Goal: Task Accomplishment & Management: Manage account settings

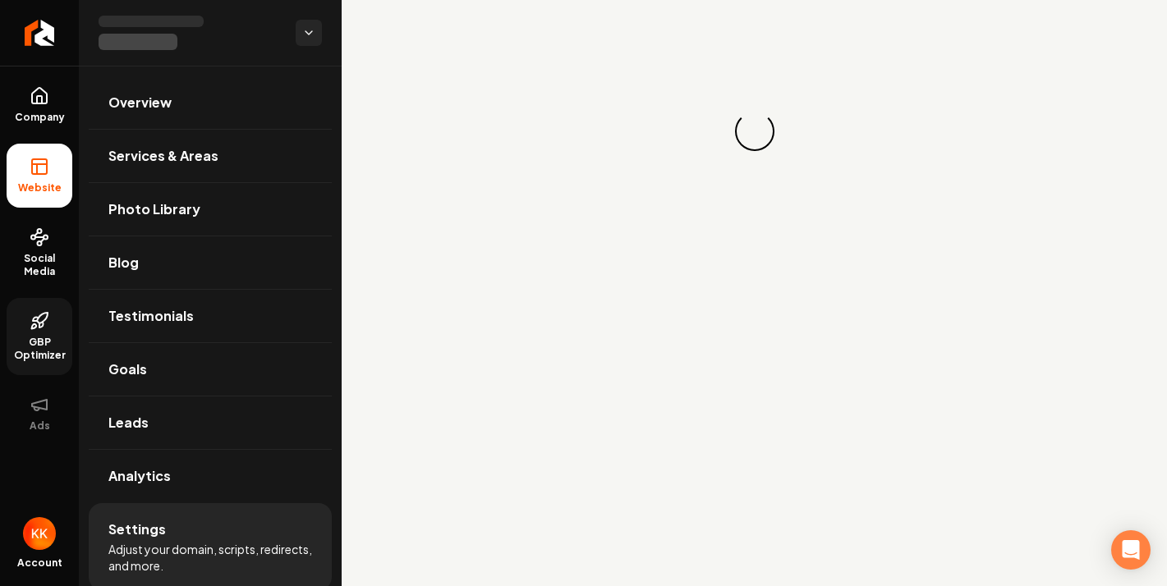
click at [34, 332] on link "GBP Optimizer" at bounding box center [40, 336] width 66 height 77
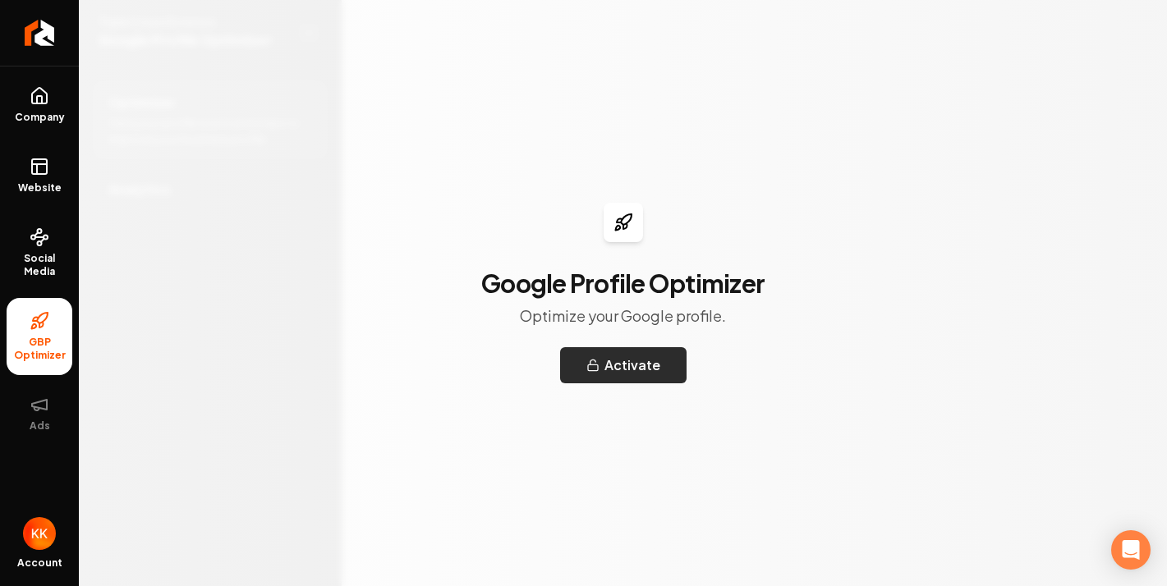
click at [627, 370] on button "Activate" at bounding box center [623, 365] width 126 height 36
click at [47, 234] on icon at bounding box center [40, 238] width 20 height 20
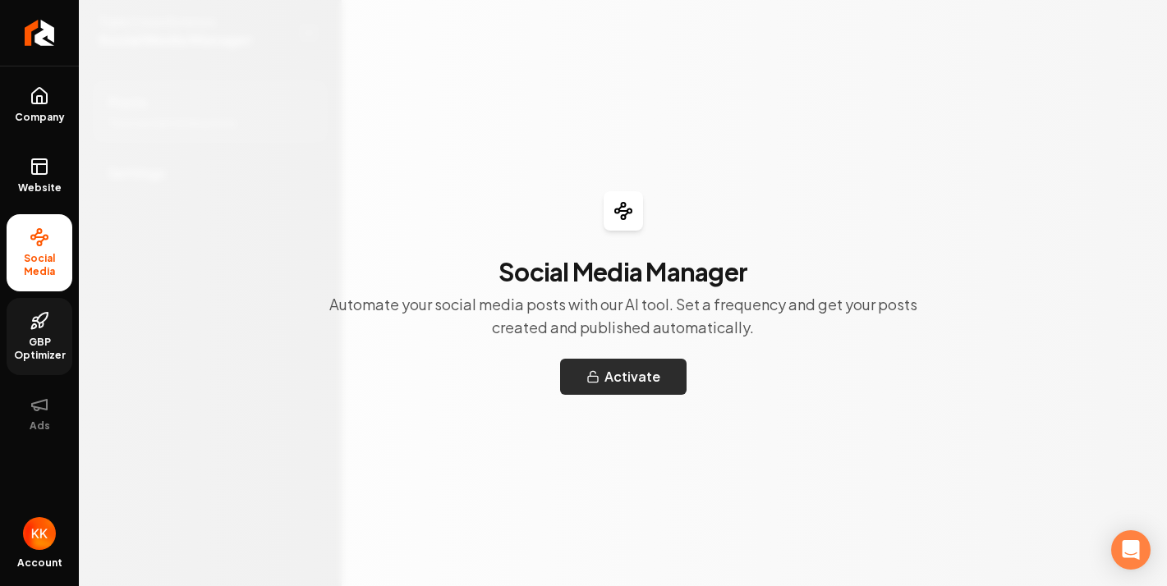
click at [595, 374] on icon "Main content area" at bounding box center [593, 373] width 6 height 5
click at [49, 171] on link "Website" at bounding box center [40, 176] width 66 height 64
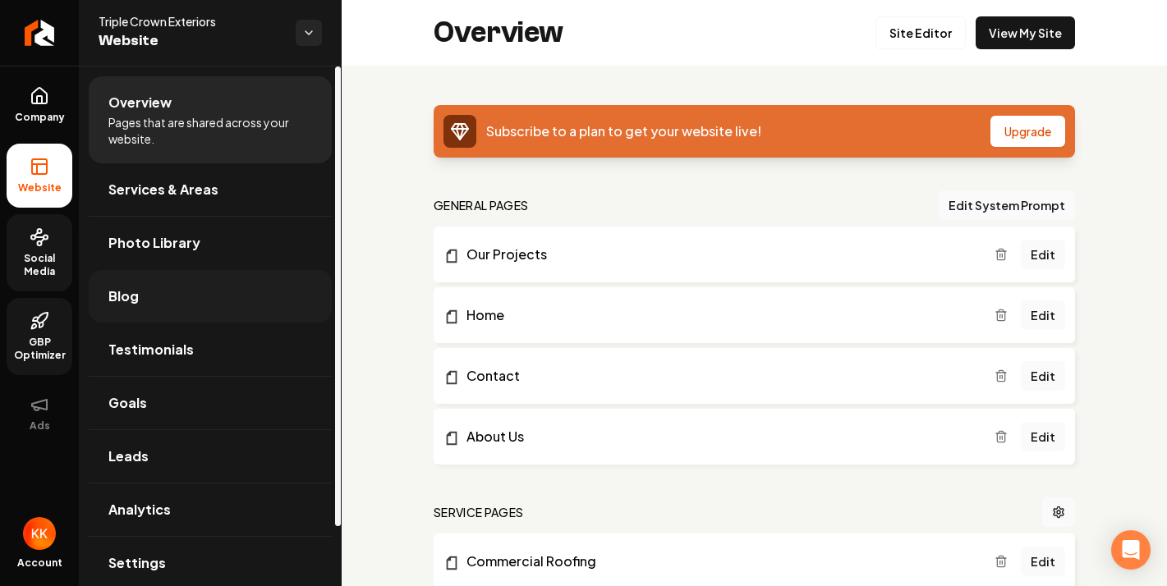
click at [182, 287] on link "Blog" at bounding box center [210, 296] width 243 height 53
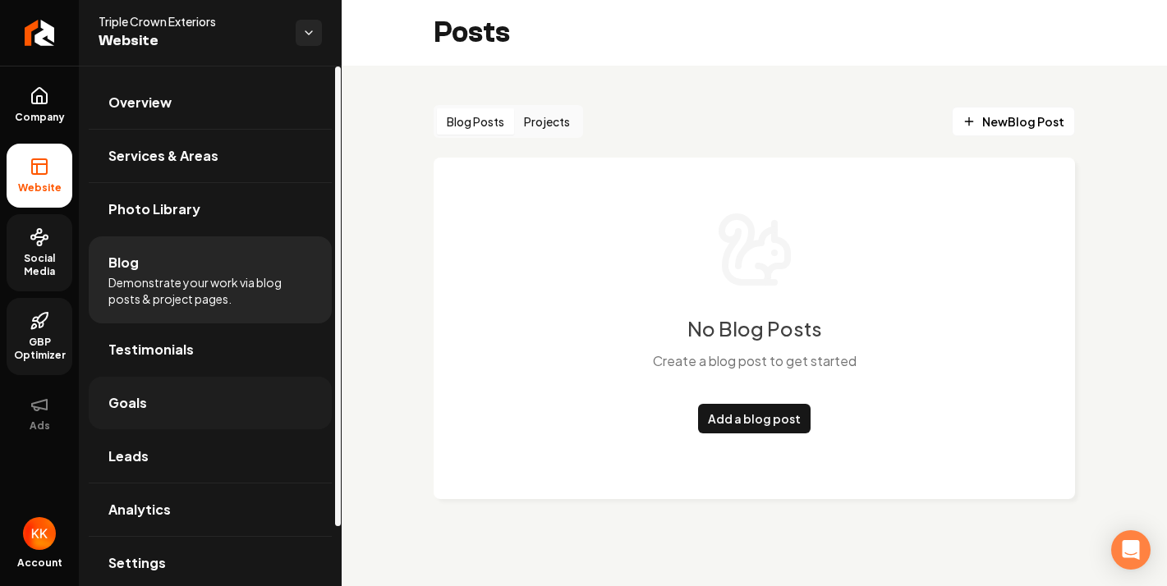
click at [244, 418] on link "Goals" at bounding box center [210, 403] width 243 height 53
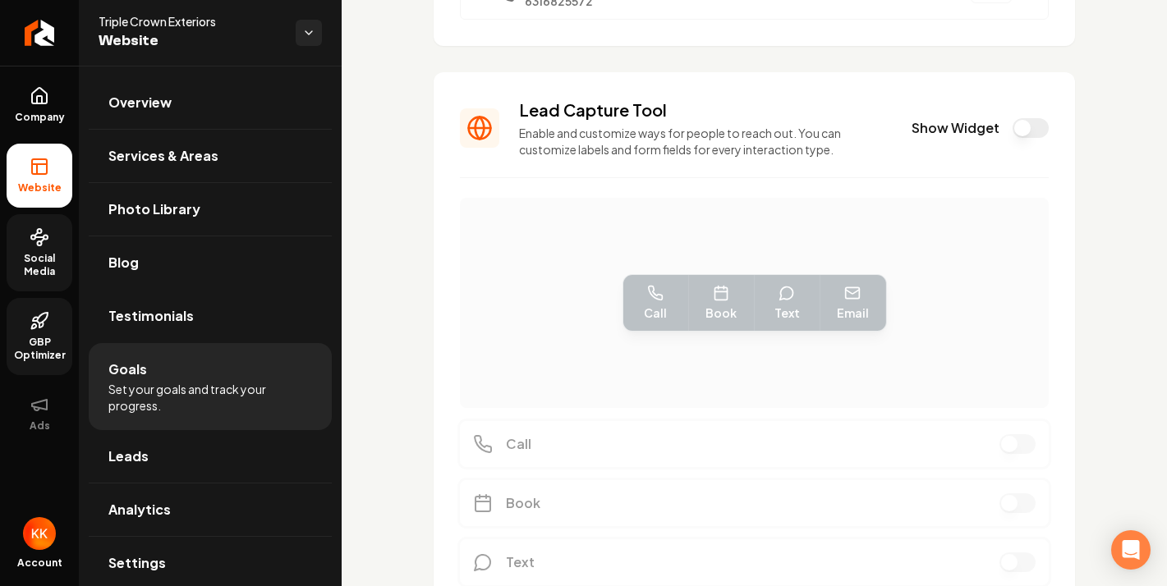
scroll to position [290, 0]
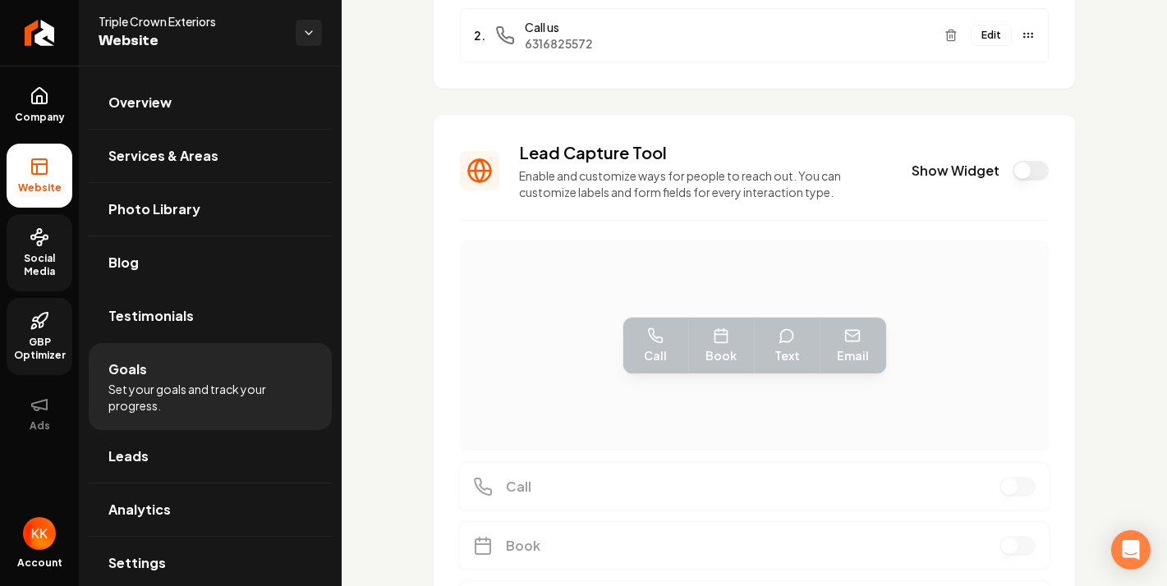
click at [1023, 173] on button "Show Widget" at bounding box center [1031, 171] width 36 height 20
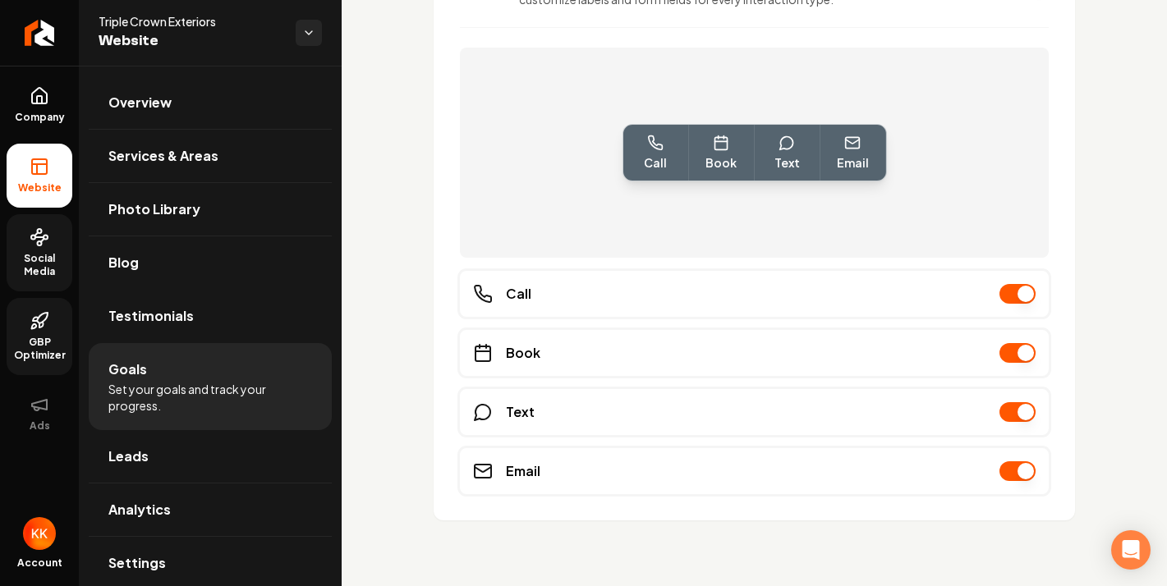
scroll to position [0, 0]
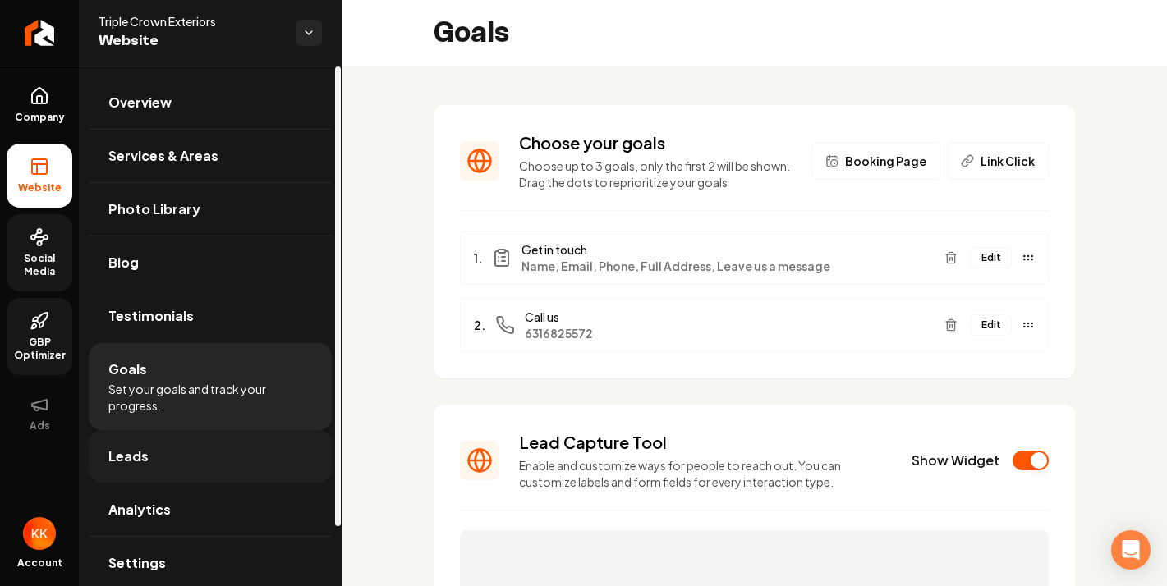
click at [172, 460] on link "Leads" at bounding box center [210, 456] width 243 height 53
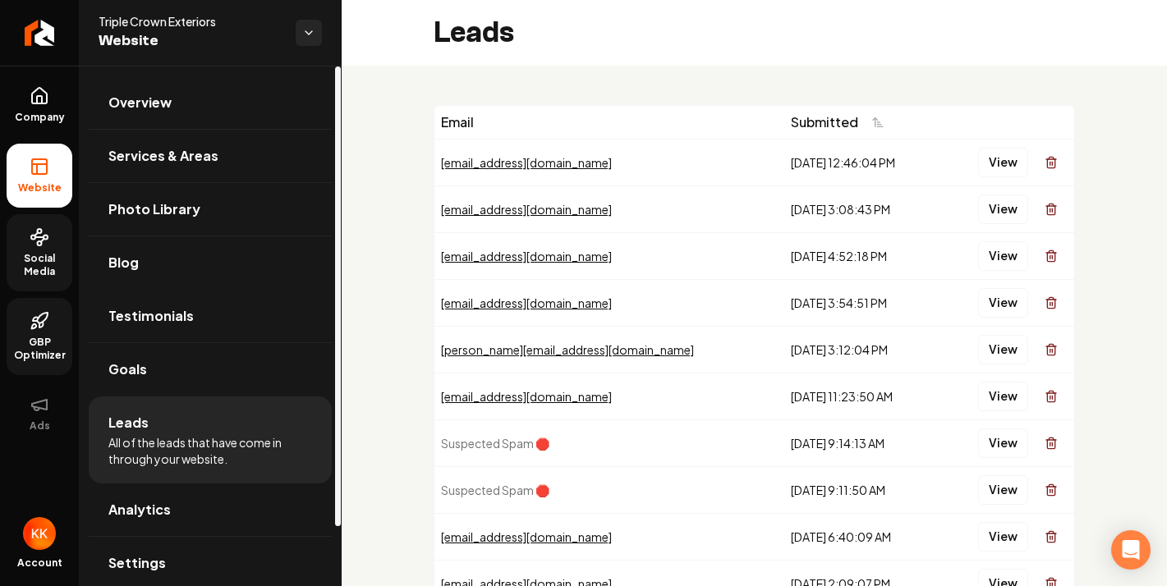
click at [381, 384] on div "Email Submitted [EMAIL_ADDRESS][DOMAIN_NAME] [DATE] 12:46:04 PM View [EMAIL_ADD…" at bounding box center [754, 384] width 825 height 637
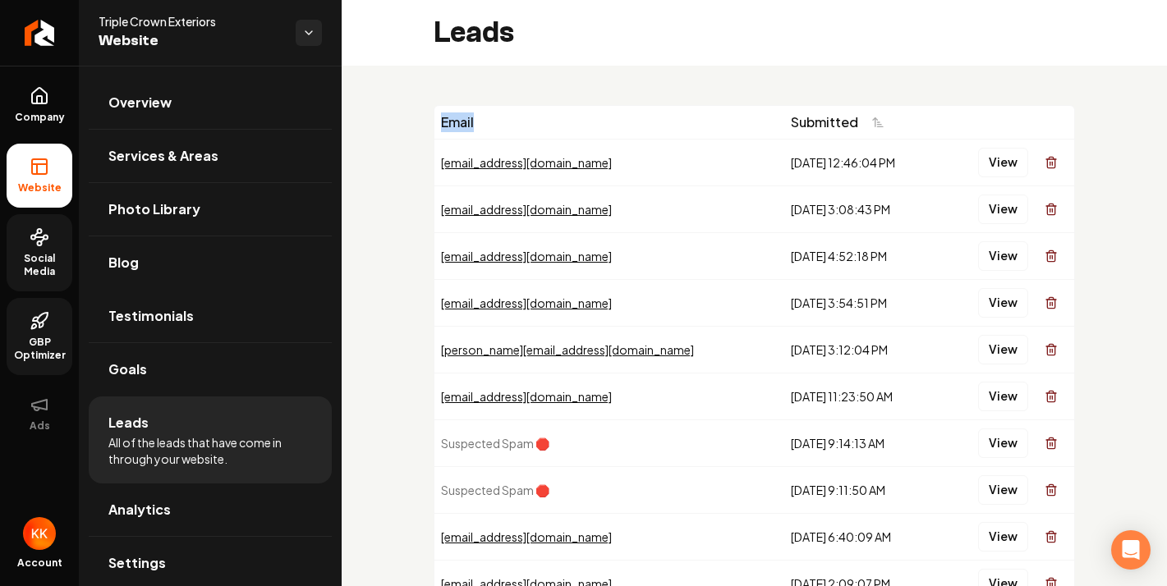
click at [381, 384] on div "Email Submitted [EMAIL_ADDRESS][DOMAIN_NAME] [DATE] 12:46:04 PM View [EMAIL_ADD…" at bounding box center [754, 384] width 825 height 637
click at [361, 350] on div "Email Submitted [EMAIL_ADDRESS][DOMAIN_NAME] [DATE] 12:46:04 PM View [EMAIL_ADD…" at bounding box center [754, 384] width 825 height 637
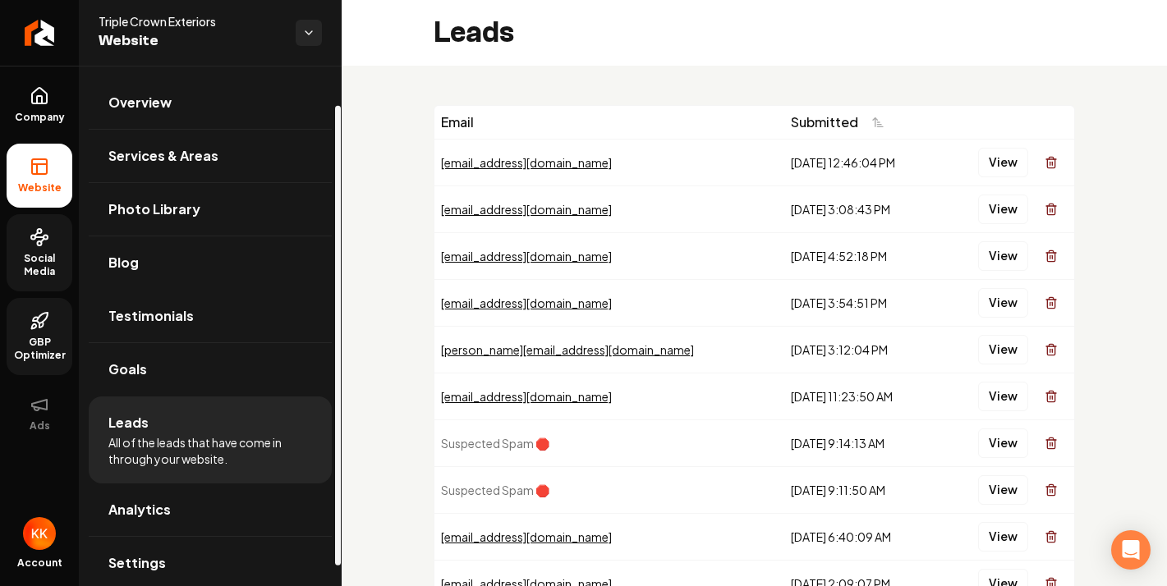
scroll to position [67, 0]
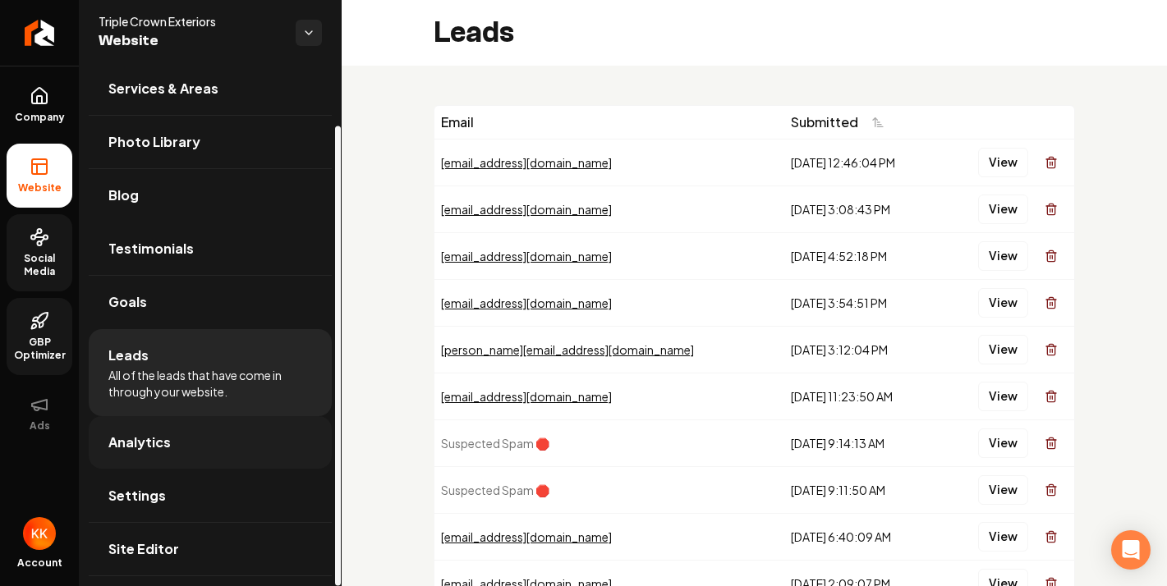
click at [188, 434] on link "Analytics" at bounding box center [210, 442] width 243 height 53
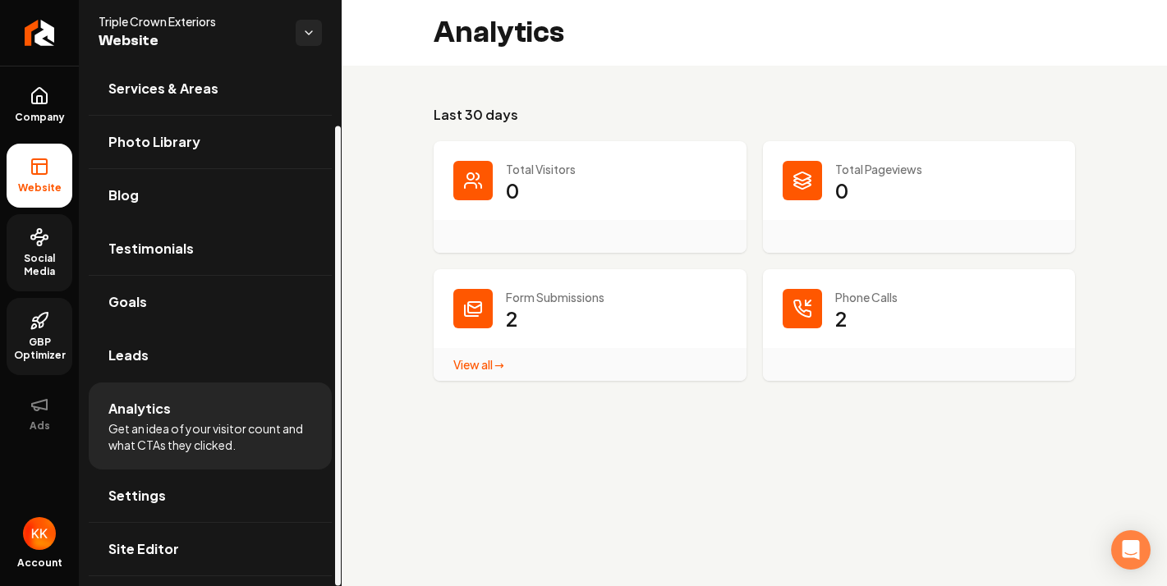
click at [453, 361] on link "View all → Form Submissions stats" at bounding box center [478, 364] width 51 height 15
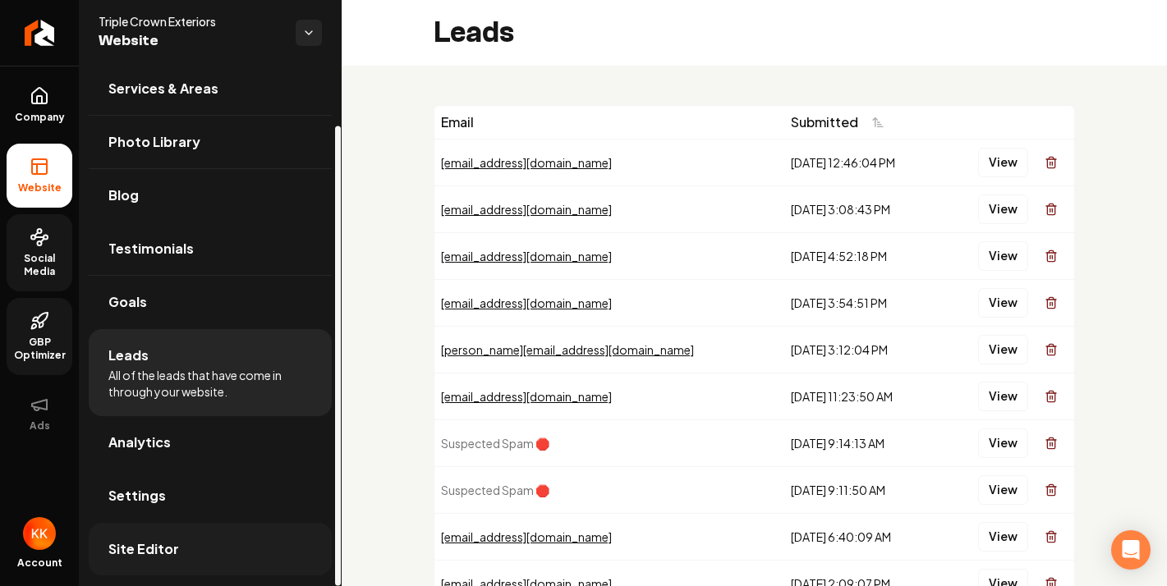
click at [168, 550] on span "Site Editor" at bounding box center [143, 550] width 71 height 20
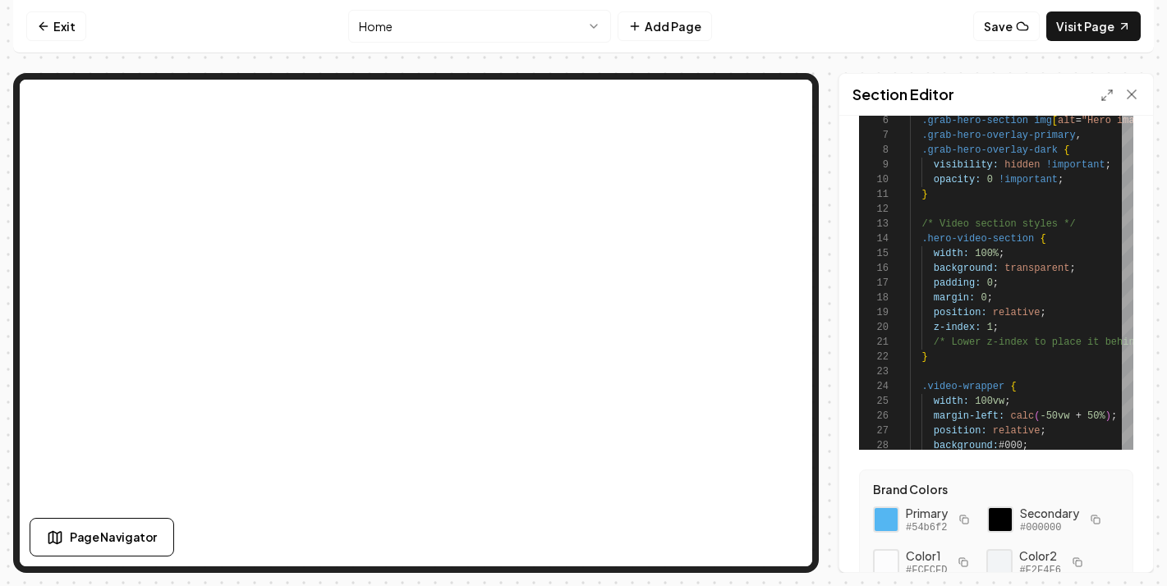
scroll to position [320, 0]
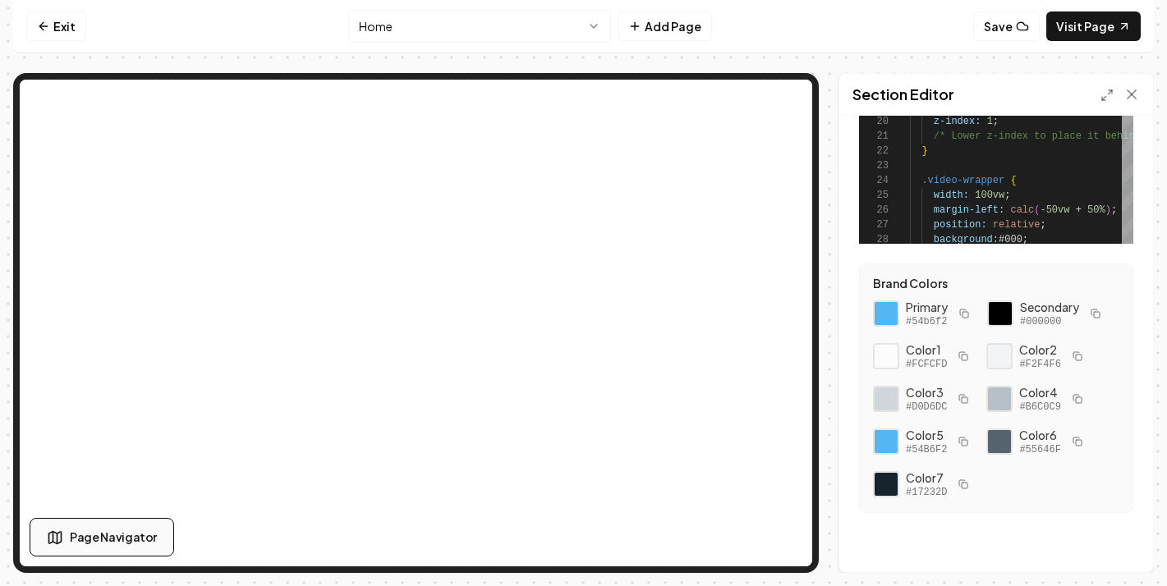
click at [116, 540] on span "Page Navigator" at bounding box center [113, 537] width 87 height 17
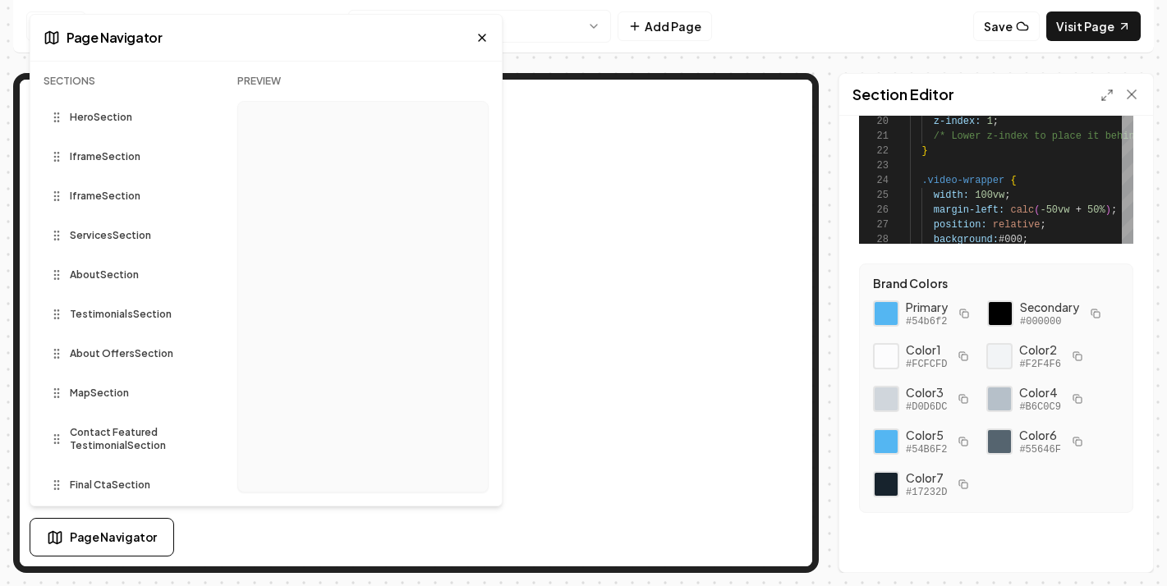
click at [480, 36] on icon at bounding box center [482, 37] width 7 height 7
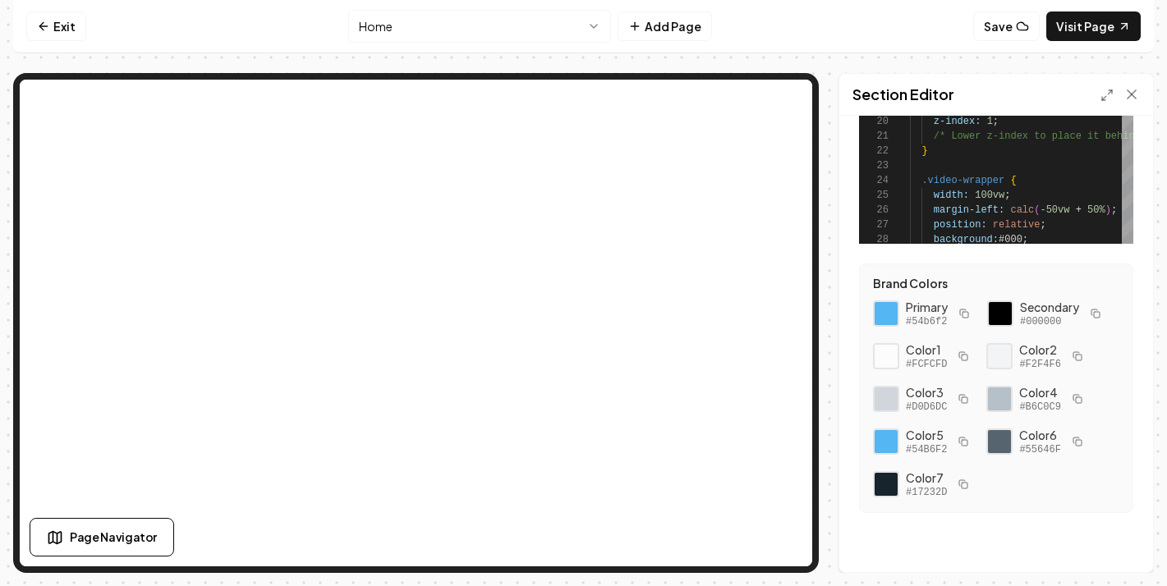
scroll to position [0, 0]
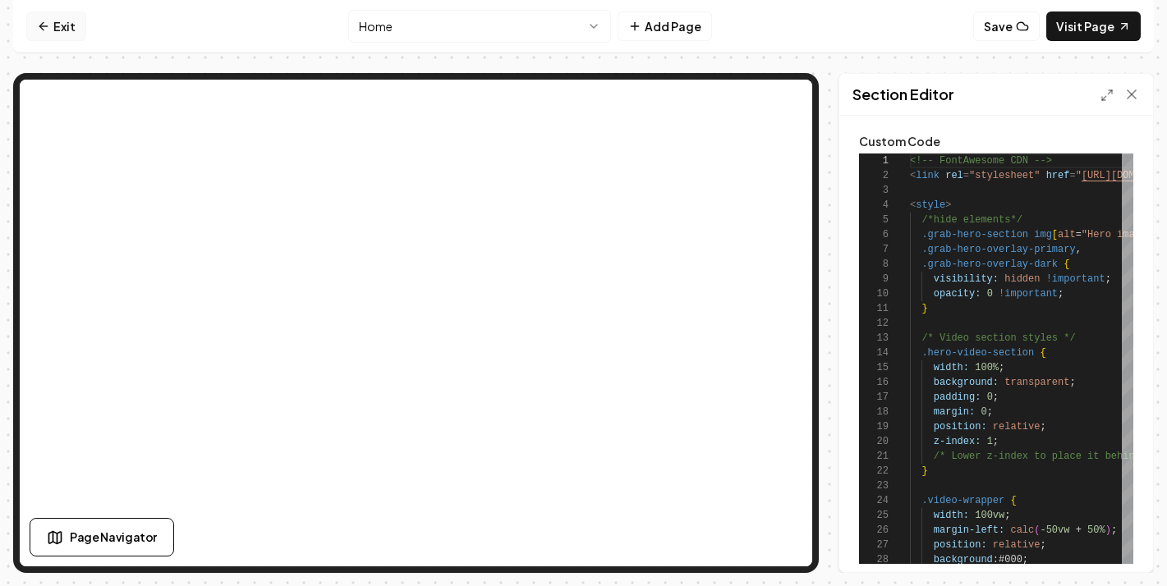
click at [54, 19] on link "Exit" at bounding box center [56, 26] width 60 height 30
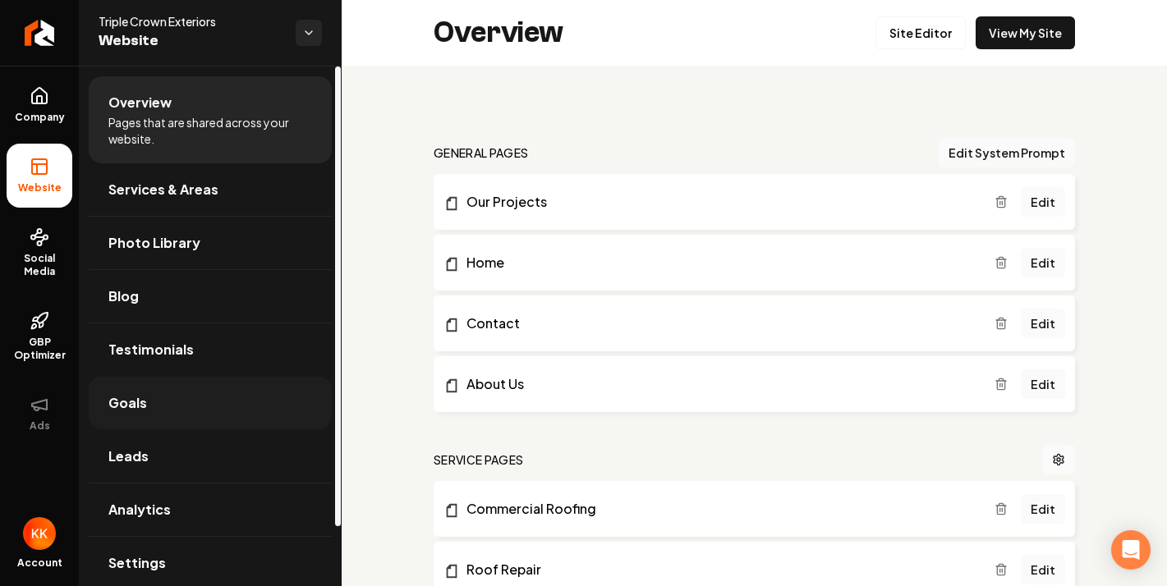
click at [202, 389] on link "Goals" at bounding box center [210, 403] width 243 height 53
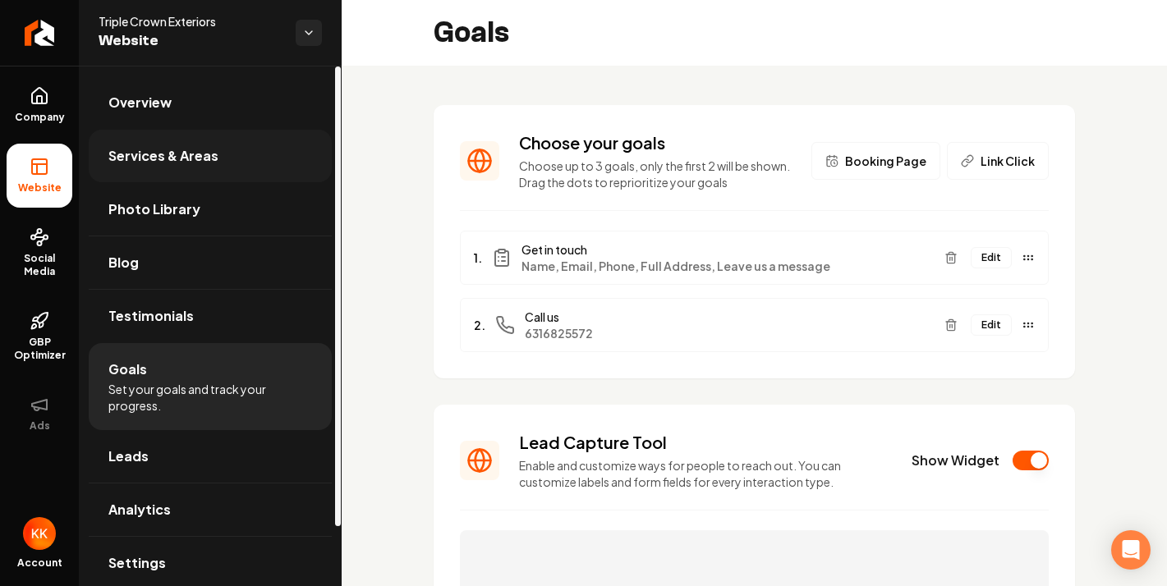
click at [207, 156] on span "Services & Areas" at bounding box center [163, 156] width 110 height 20
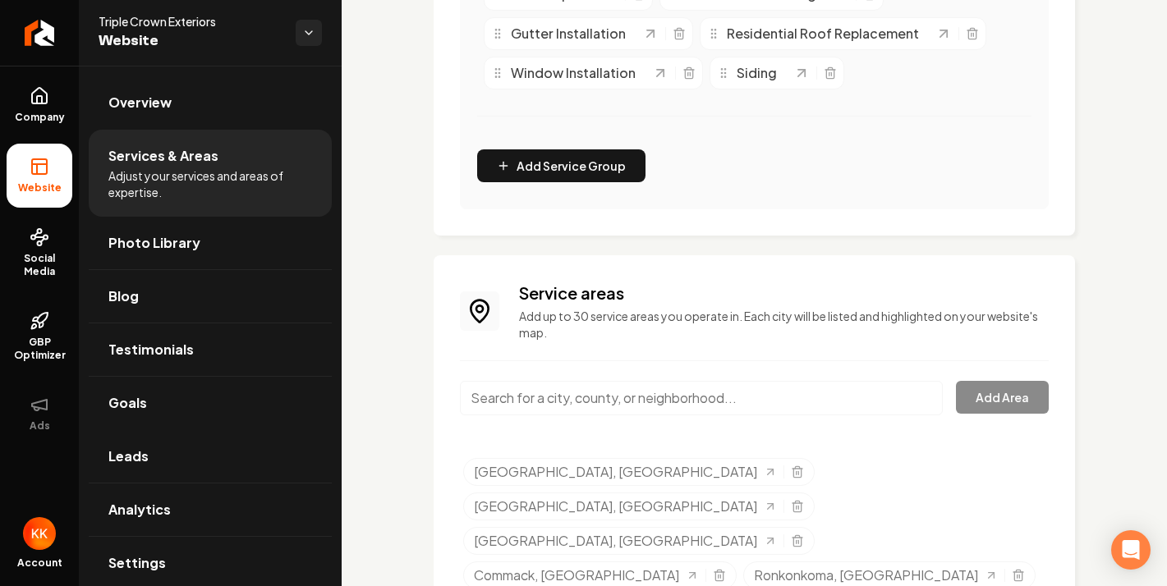
scroll to position [644, 0]
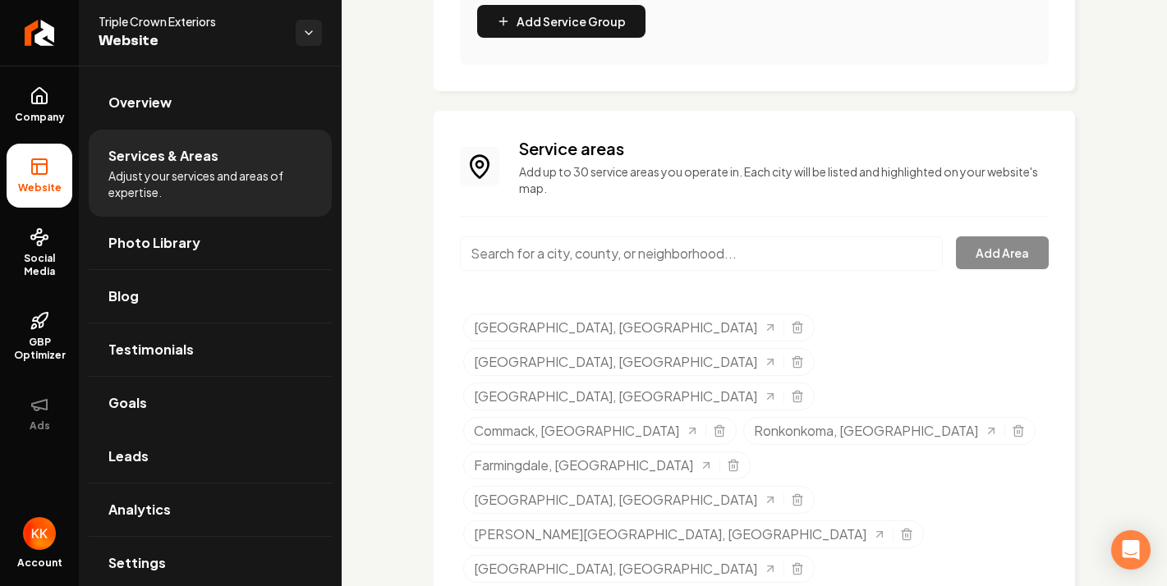
click at [865, 260] on input "Main content area" at bounding box center [701, 254] width 483 height 34
click at [848, 214] on div "Service areas Add up to 30 service areas you operate in. Each city will be list…" at bounding box center [754, 518] width 589 height 763
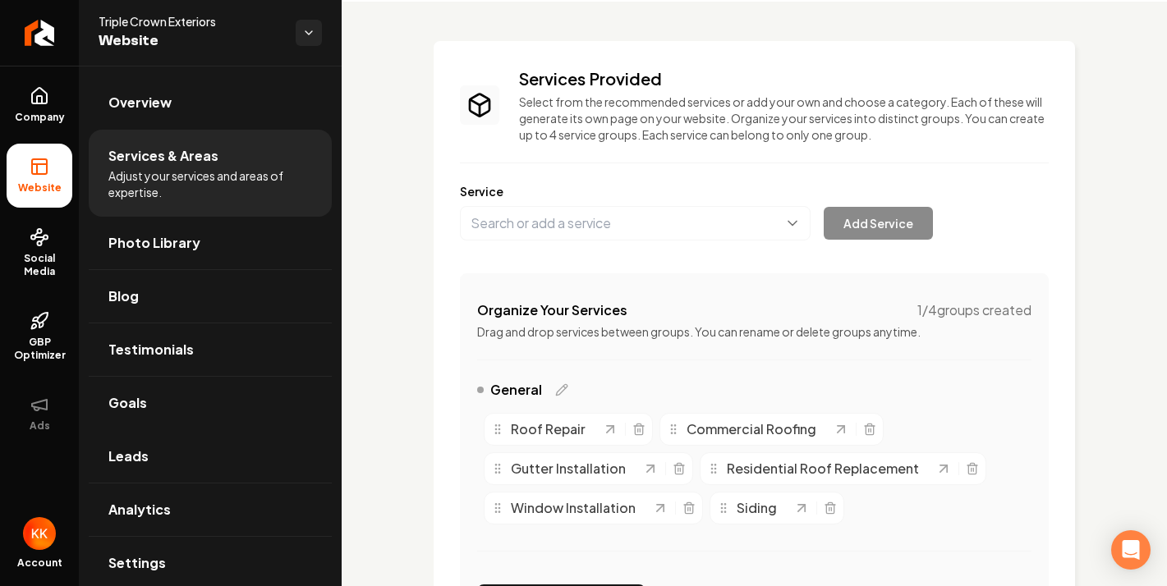
scroll to position [49, 0]
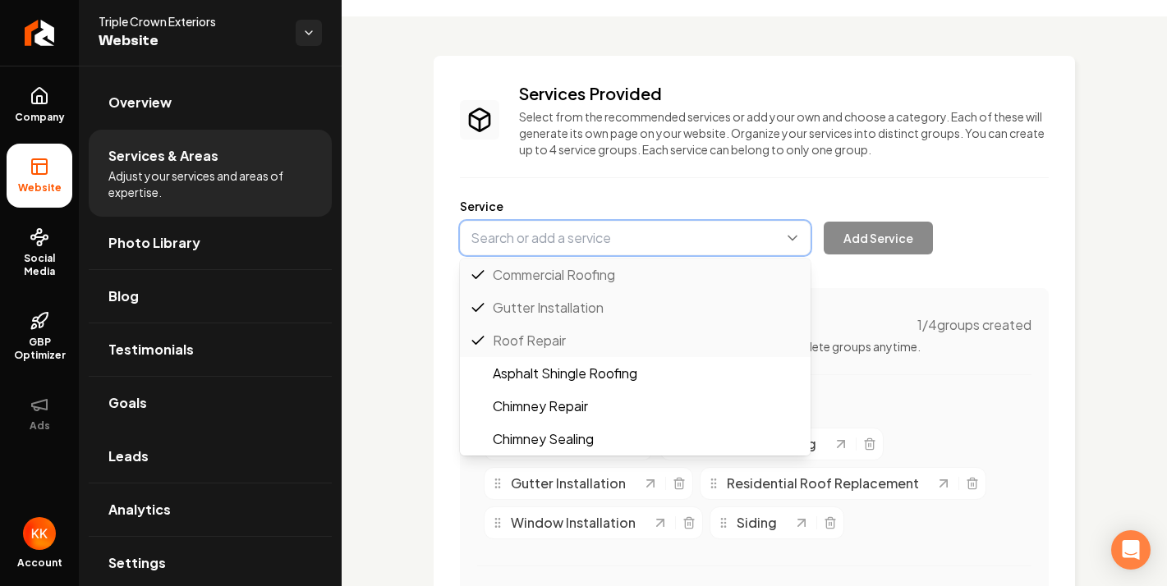
click at [579, 251] on button "Main content area" at bounding box center [635, 238] width 351 height 34
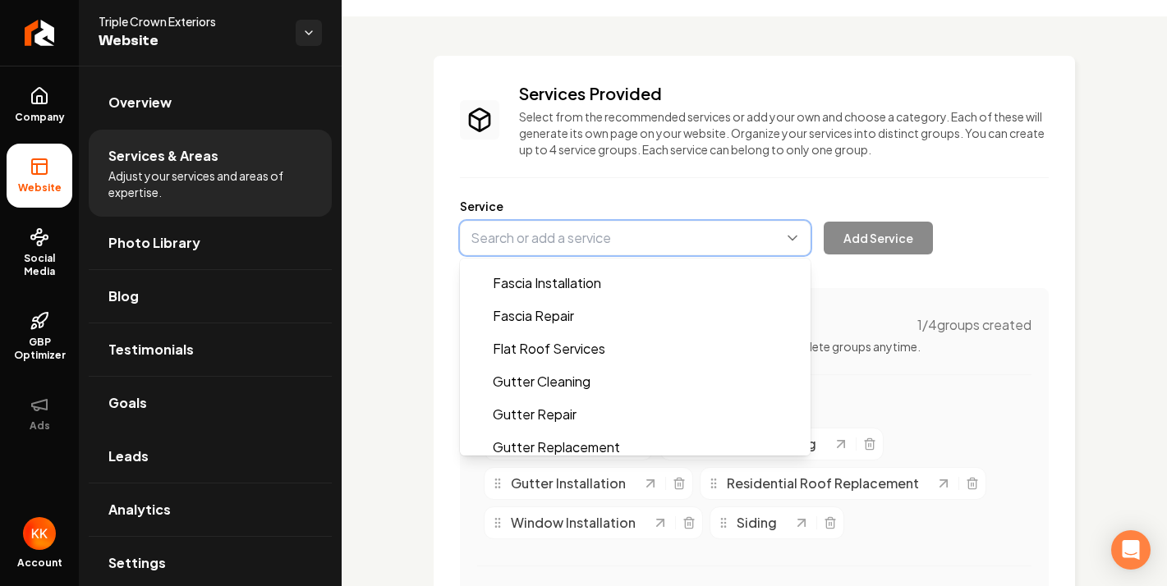
scroll to position [231, 0]
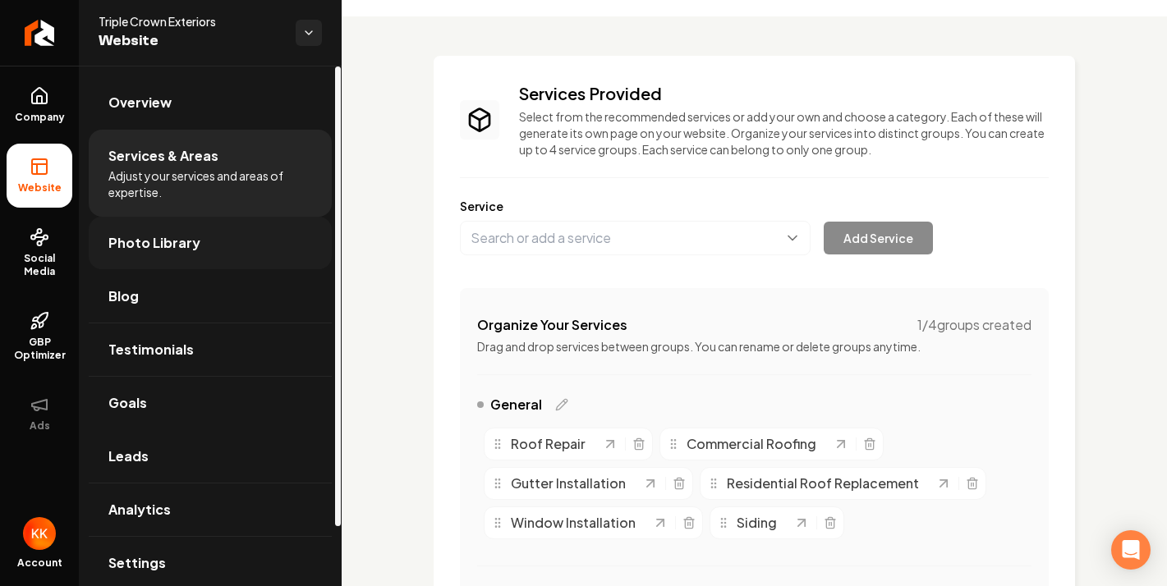
click at [195, 256] on link "Photo Library" at bounding box center [210, 243] width 243 height 53
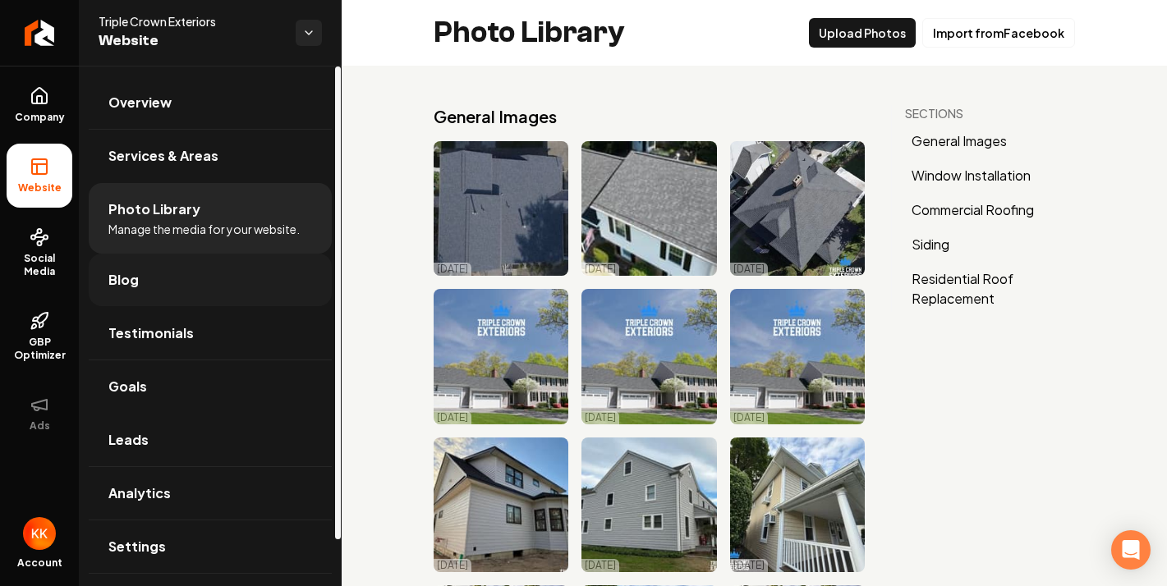
click at [145, 267] on link "Blog" at bounding box center [210, 280] width 243 height 53
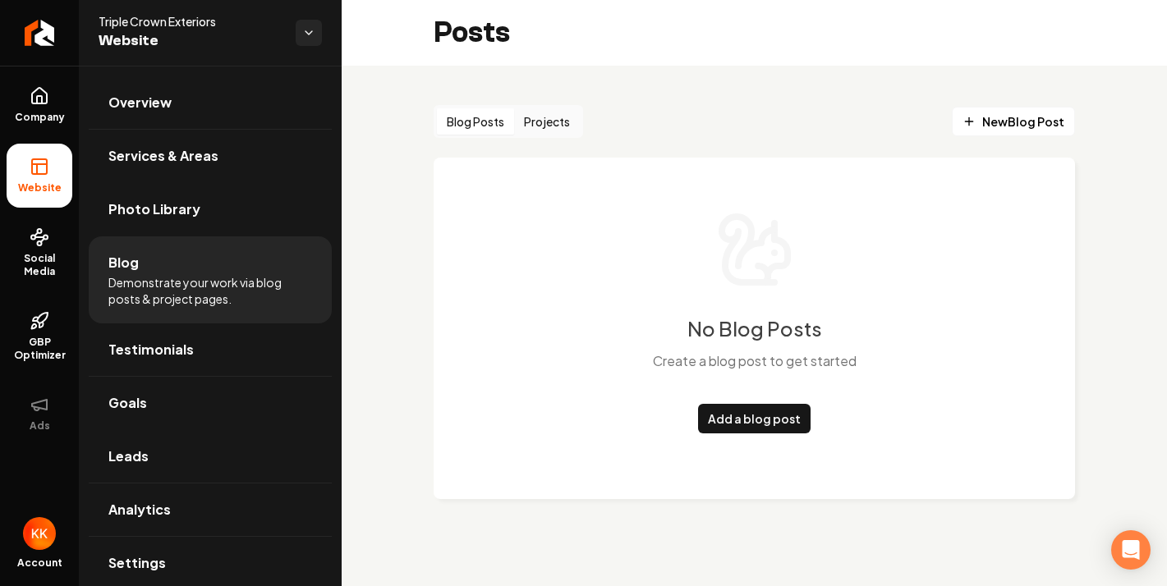
click at [487, 114] on button "Blog Posts" at bounding box center [475, 121] width 77 height 26
click at [568, 120] on button "Projects" at bounding box center [547, 121] width 66 height 26
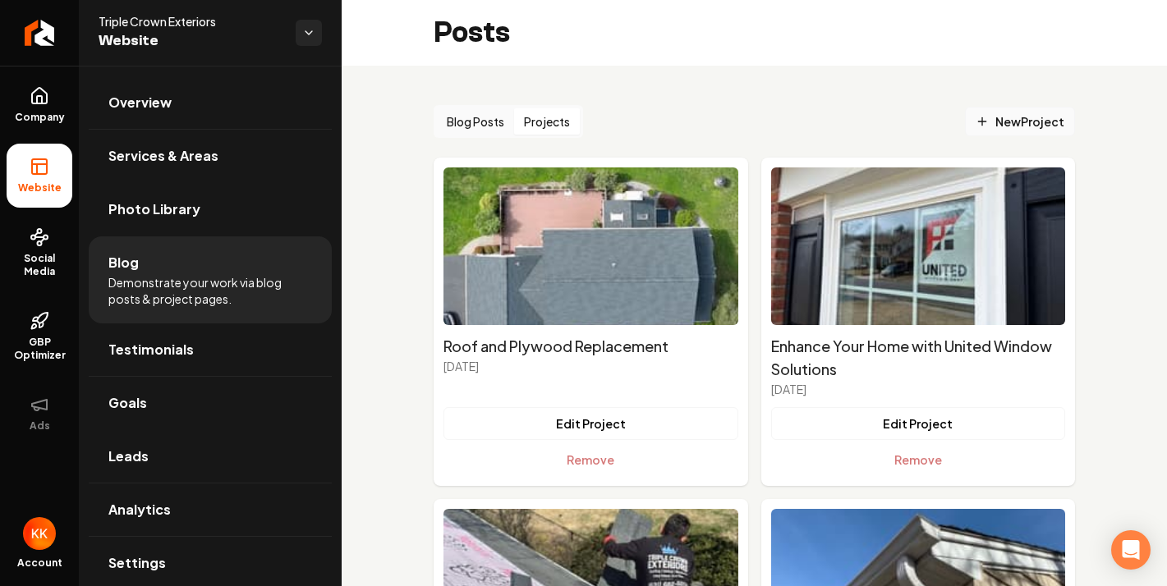
click at [1009, 122] on span "New Project" at bounding box center [1020, 121] width 89 height 17
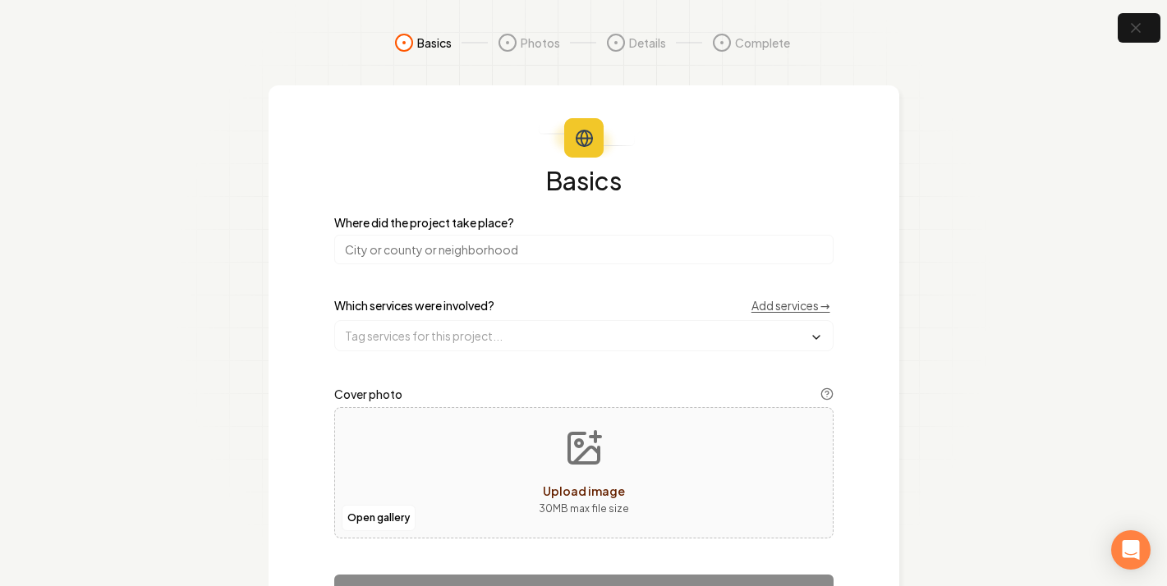
click at [570, 251] on input "search" at bounding box center [583, 250] width 499 height 30
click at [589, 244] on input "search" at bounding box center [583, 250] width 499 height 30
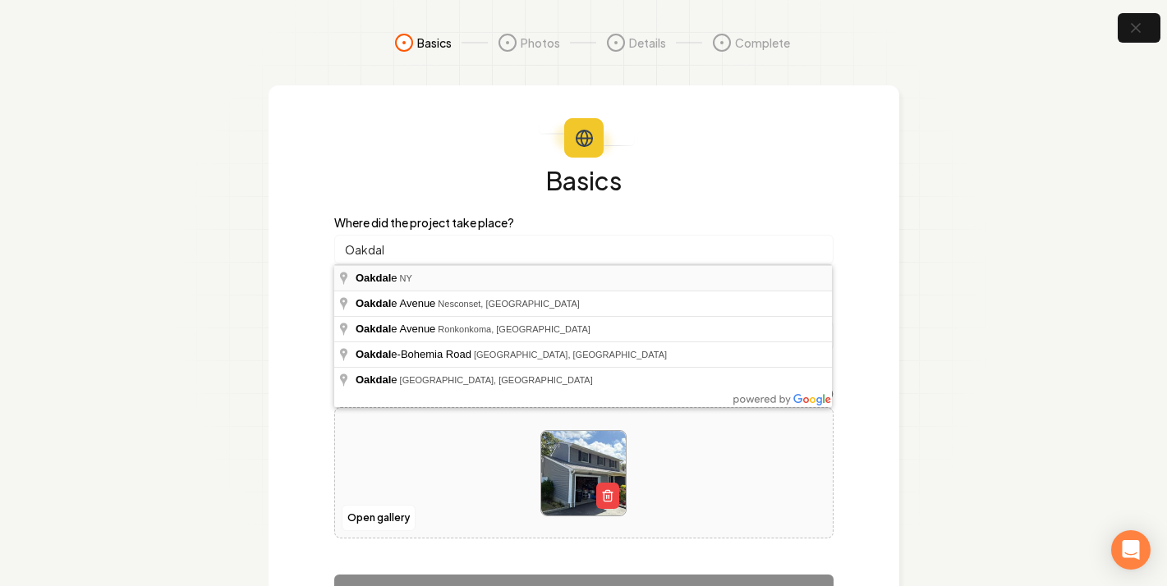
type input "[GEOGRAPHIC_DATA], [GEOGRAPHIC_DATA]"
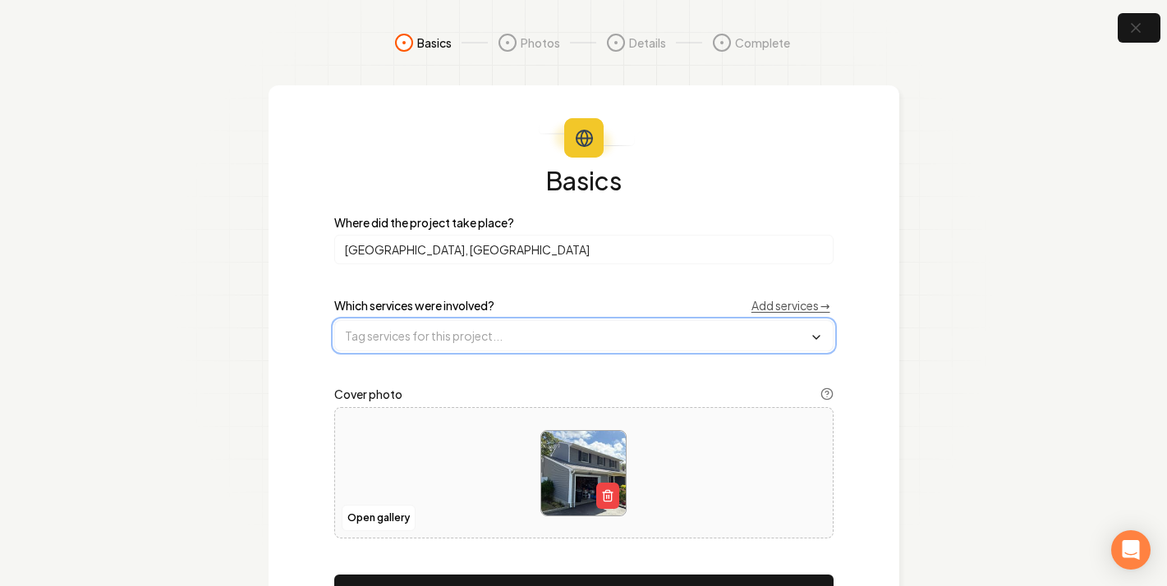
click at [425, 339] on input "text" at bounding box center [584, 336] width 498 height 30
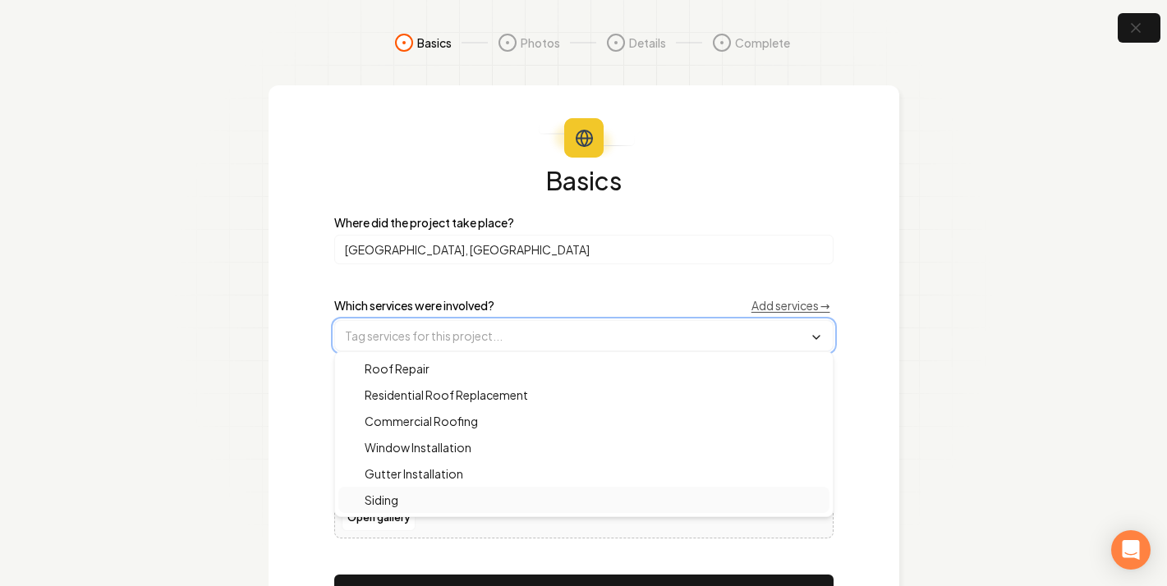
click at [431, 497] on div "Siding" at bounding box center [583, 500] width 491 height 26
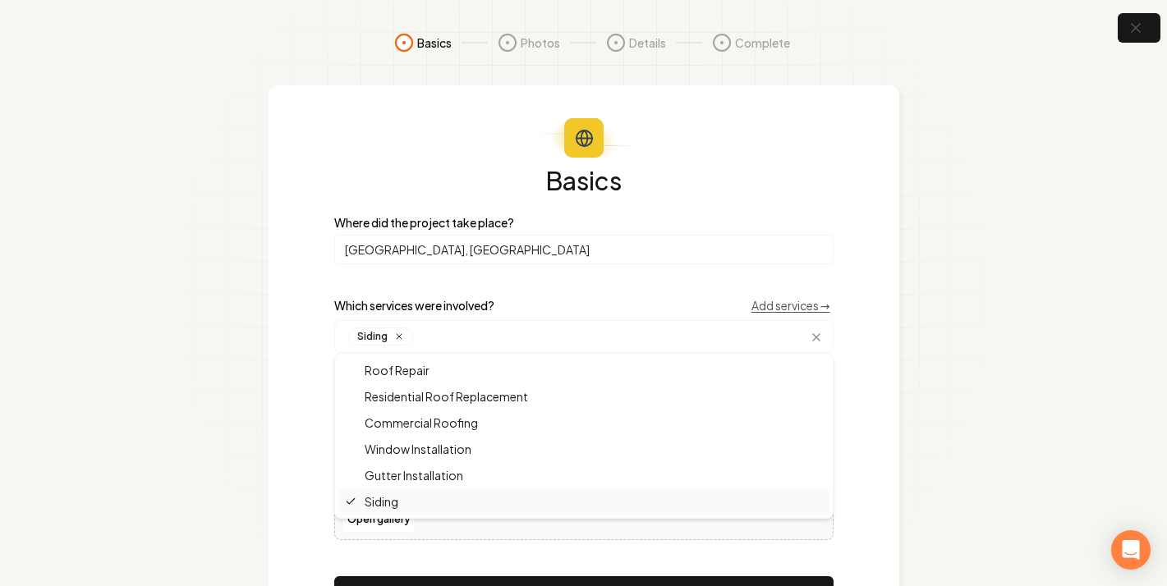
click at [233, 397] on section "Basics Photos Details Complete Basics Where did the project take place? [GEOGRA…" at bounding box center [583, 339] width 1167 height 678
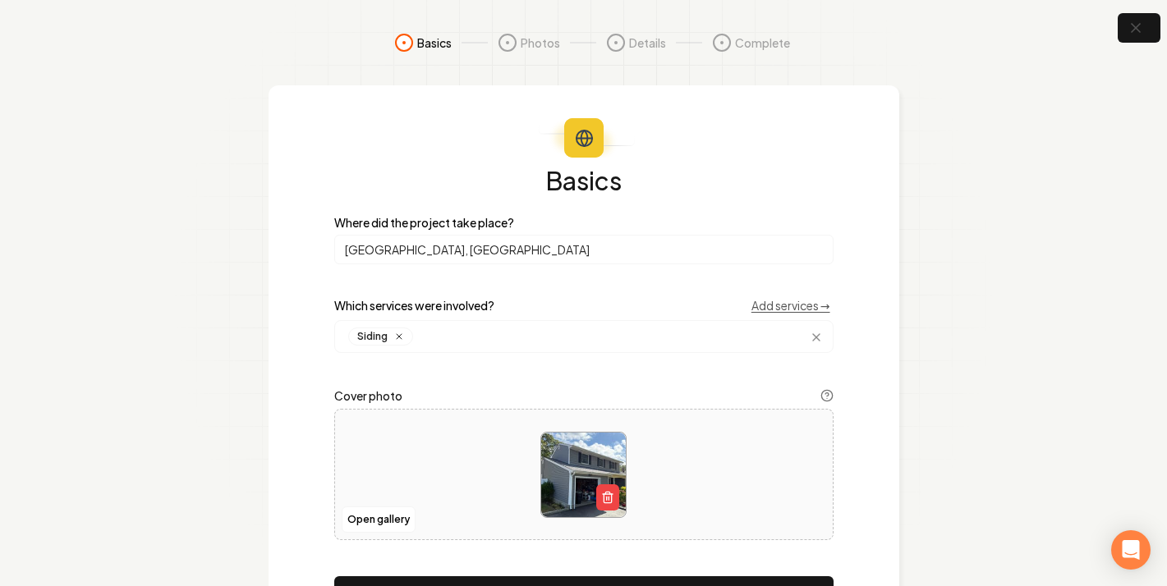
scroll to position [92, 0]
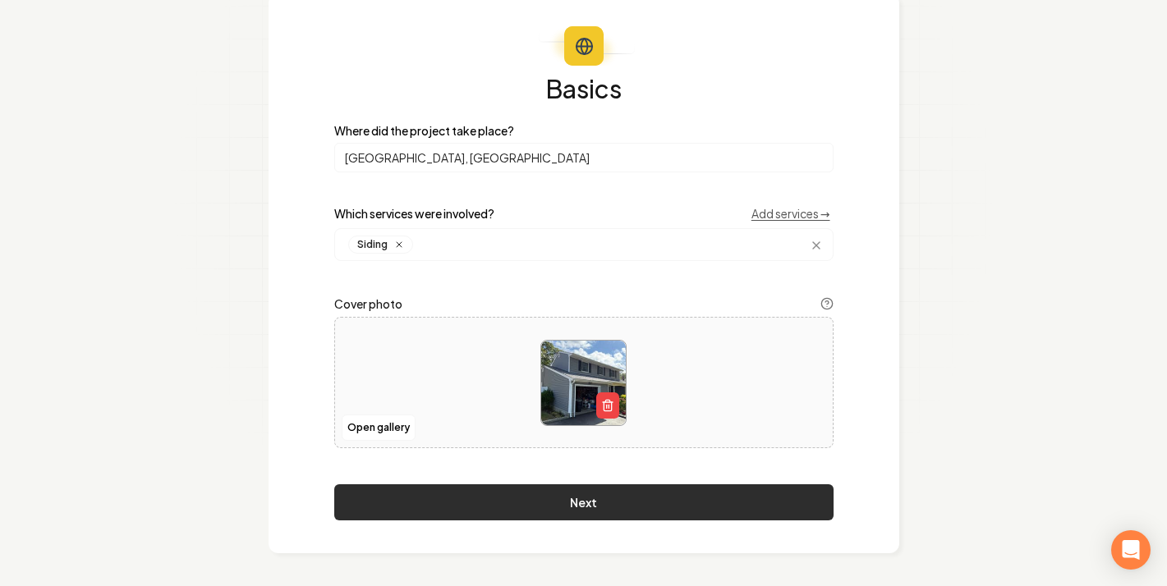
click at [536, 510] on button "Next" at bounding box center [583, 503] width 499 height 36
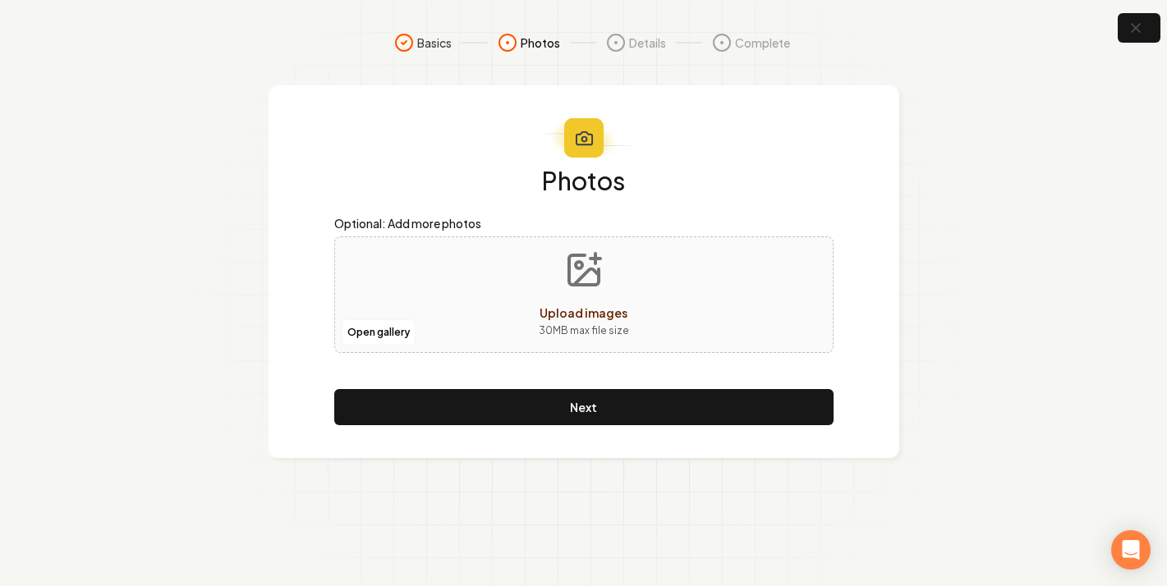
scroll to position [0, 0]
click at [578, 281] on icon "Upload images" at bounding box center [586, 277] width 25 height 16
click at [398, 329] on button "Open gallery" at bounding box center [379, 332] width 74 height 26
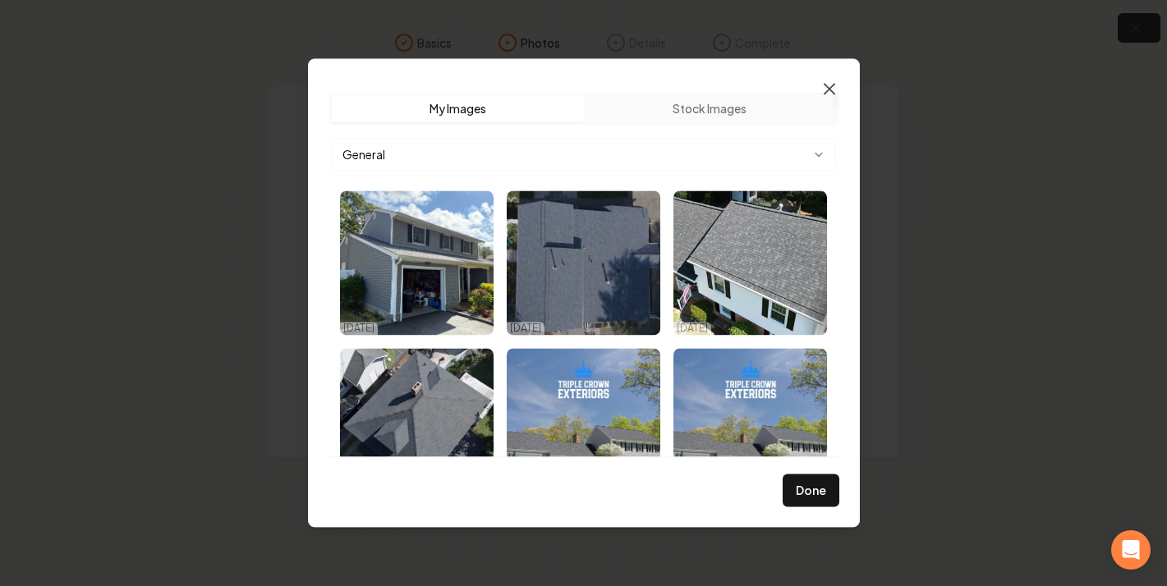
click at [827, 92] on icon "button" at bounding box center [830, 89] width 20 height 20
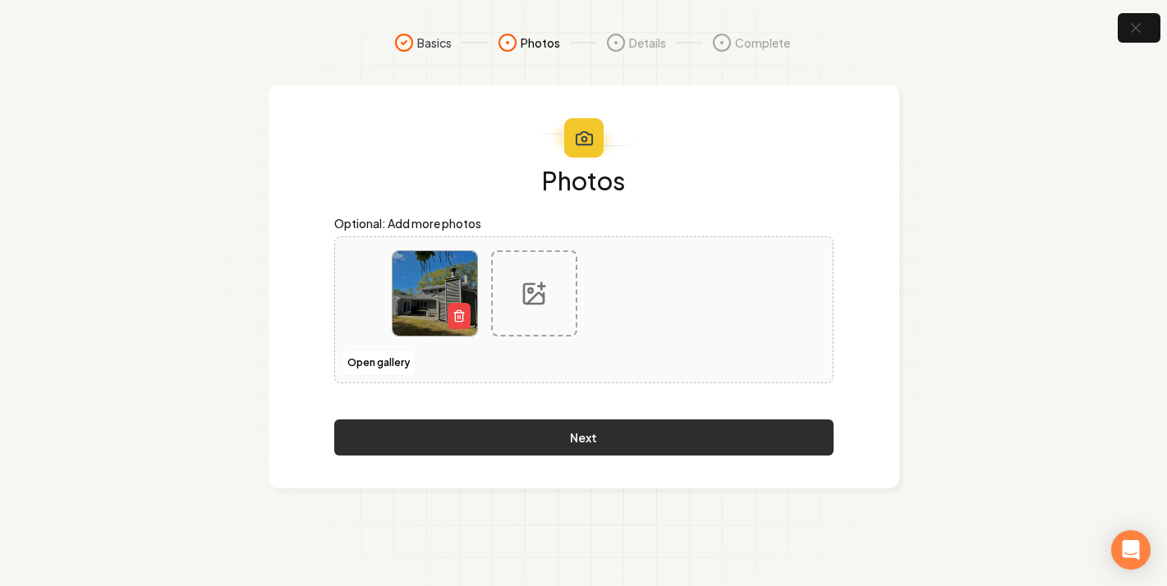
click at [667, 430] on button "Next" at bounding box center [583, 438] width 499 height 36
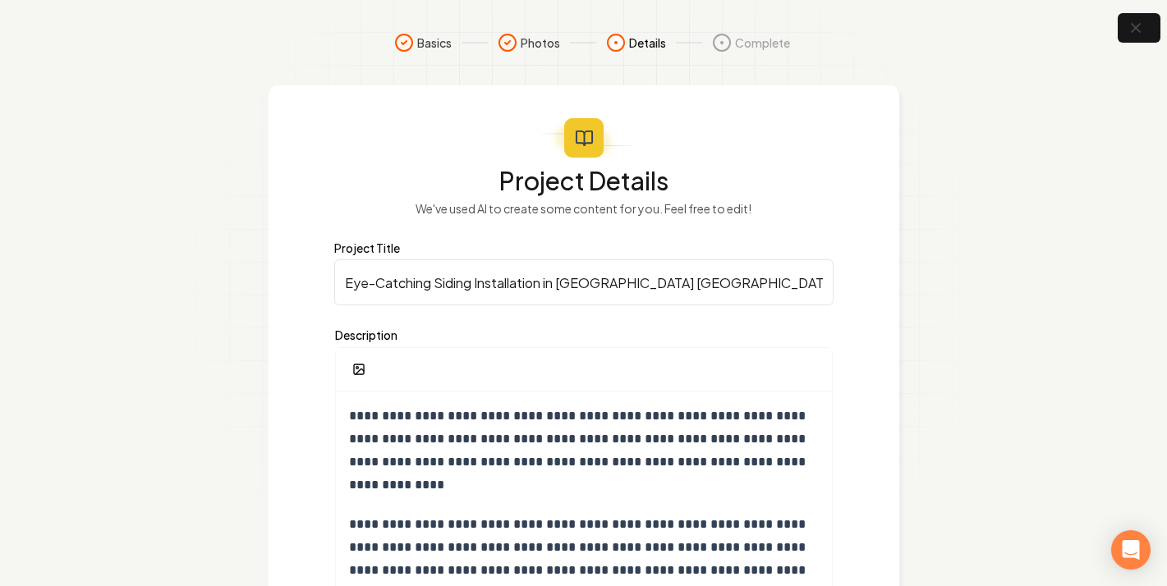
click at [1044, 301] on section "**********" at bounding box center [583, 442] width 1167 height 885
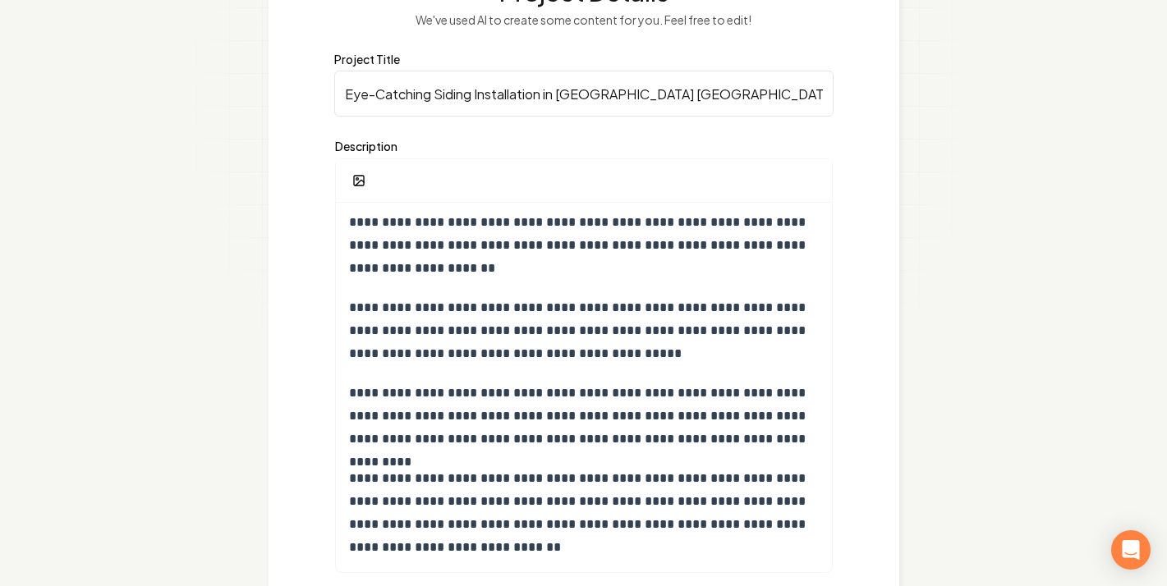
scroll to position [298, 0]
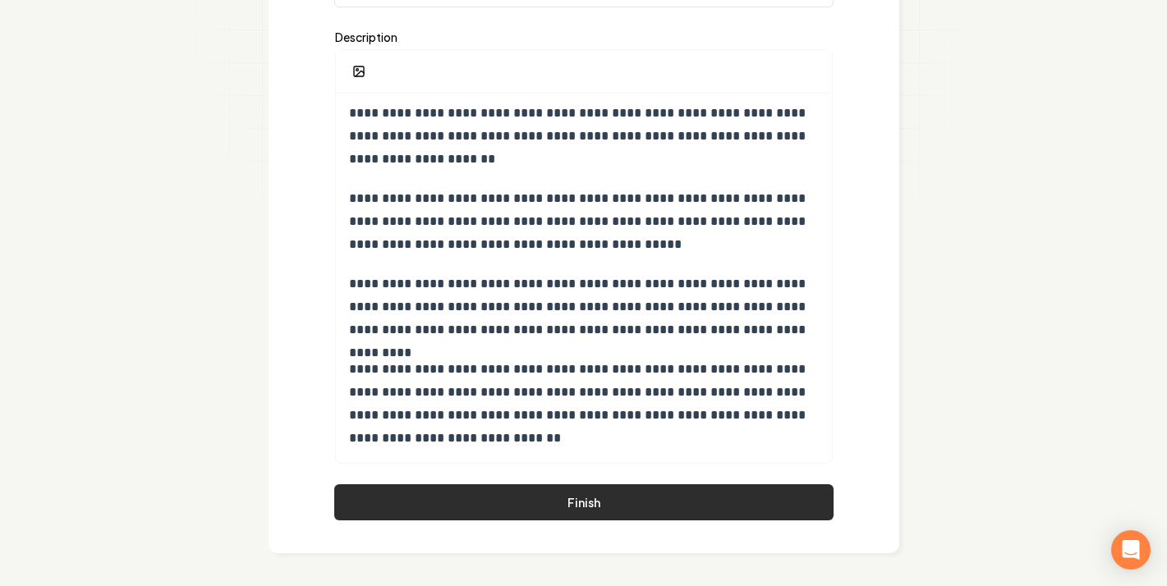
click at [748, 501] on button "Finish" at bounding box center [583, 503] width 499 height 36
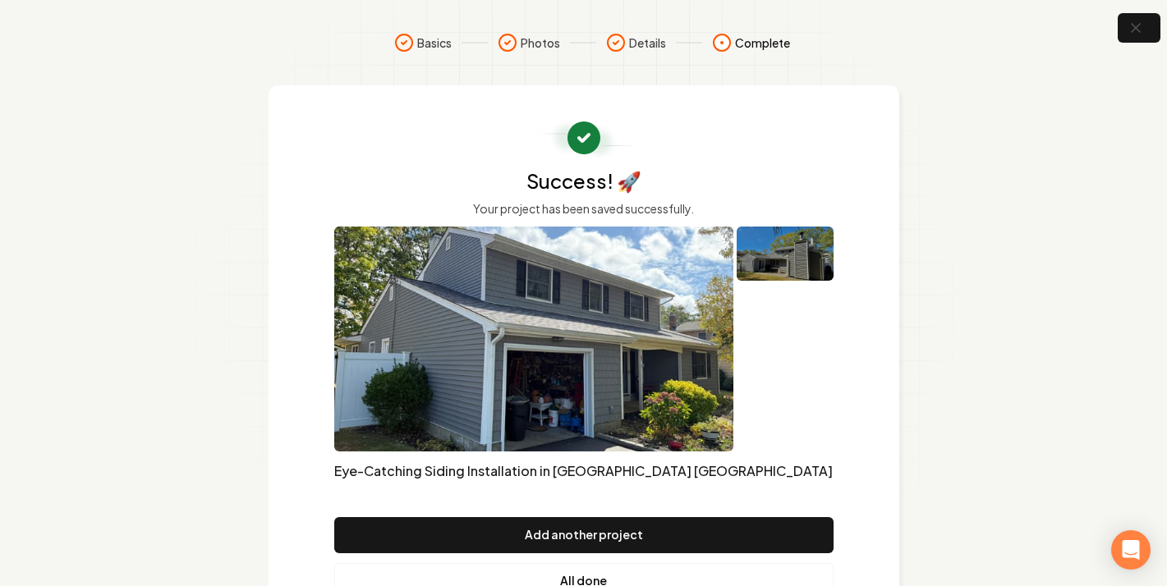
scroll to position [78, 0]
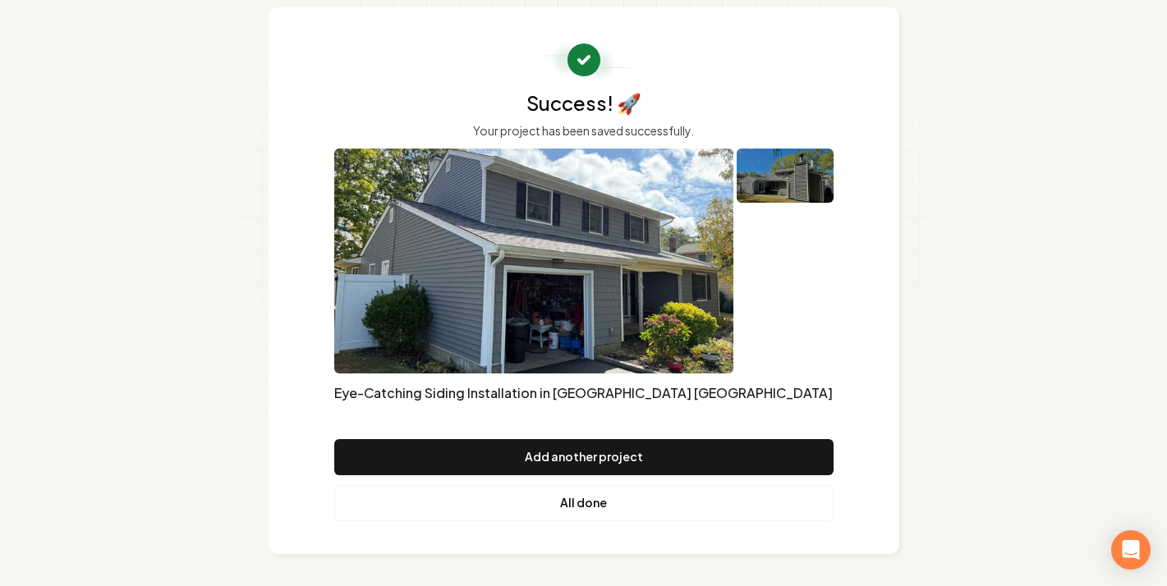
click at [701, 503] on link "All done" at bounding box center [583, 503] width 499 height 36
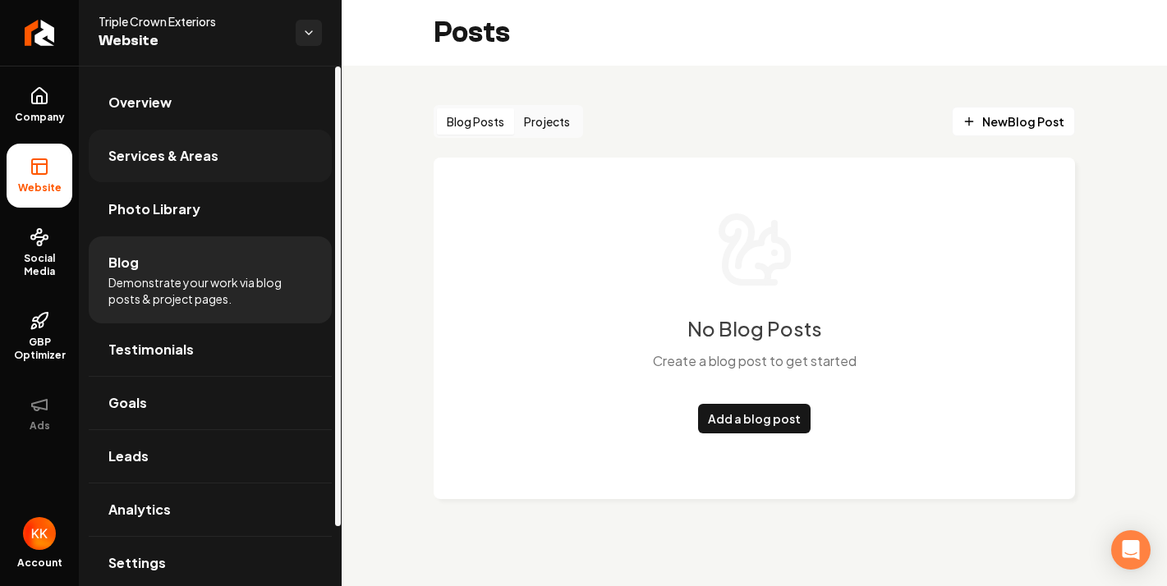
click at [197, 161] on span "Services & Areas" at bounding box center [163, 156] width 110 height 20
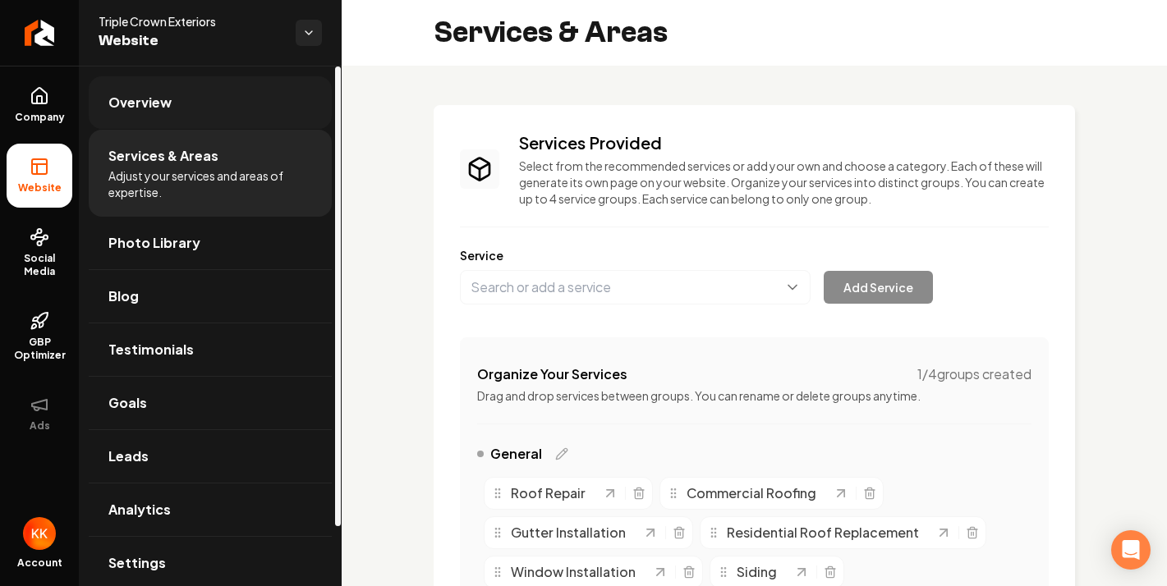
click at [168, 106] on span "Overview" at bounding box center [139, 103] width 63 height 20
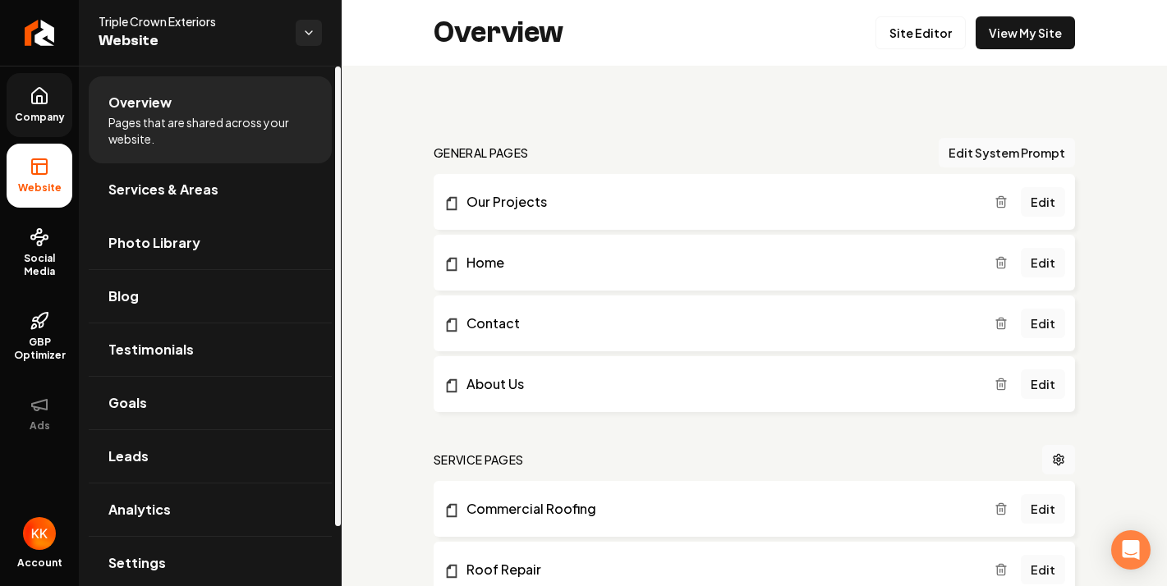
click at [48, 97] on icon at bounding box center [40, 96] width 20 height 20
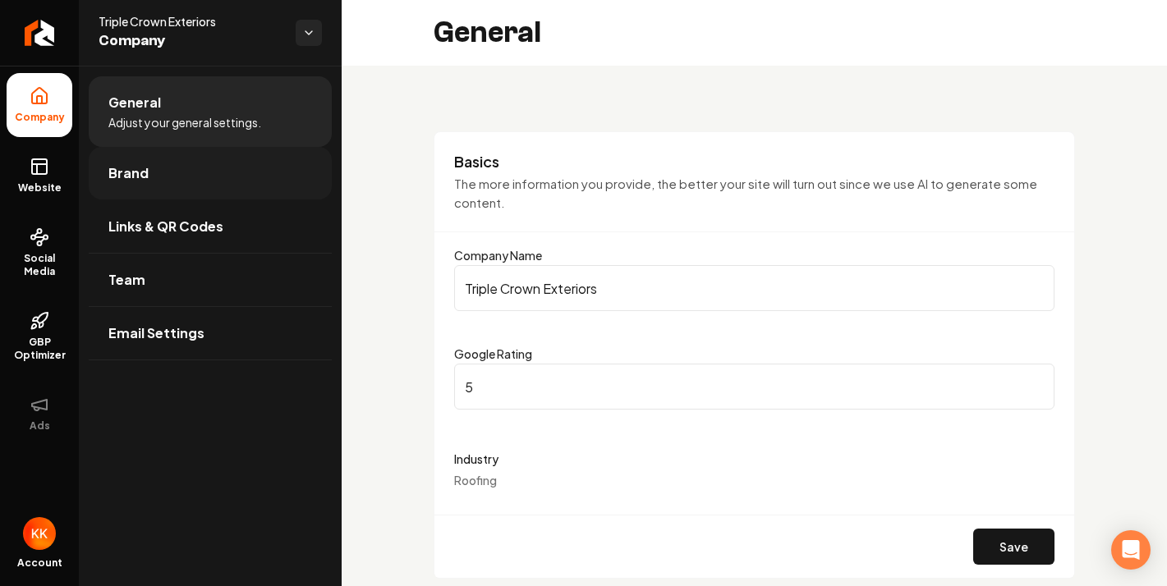
click at [207, 164] on link "Brand" at bounding box center [210, 173] width 243 height 53
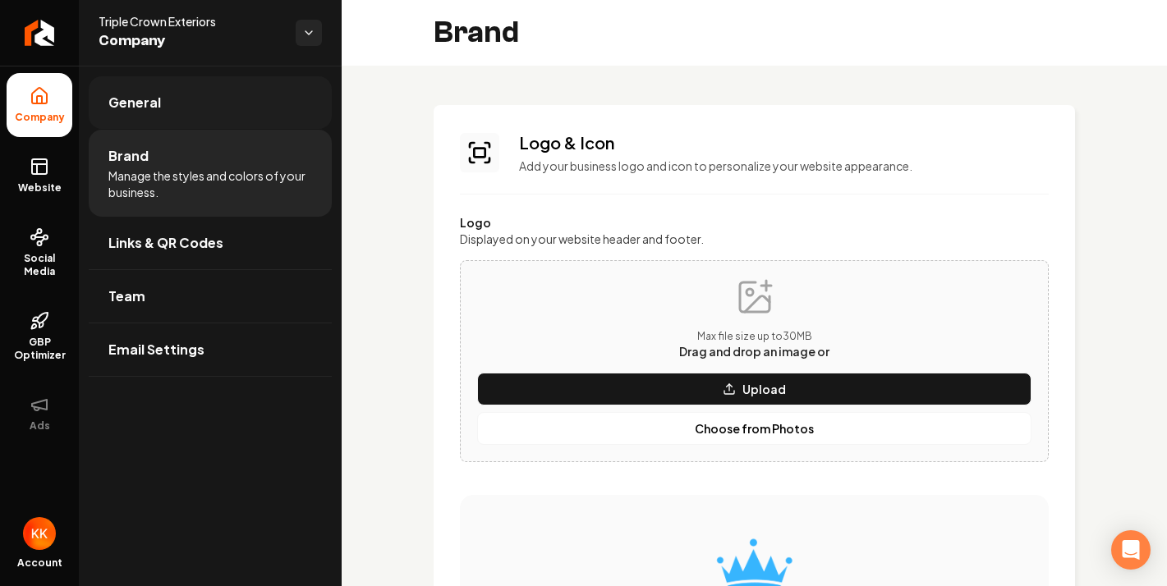
click at [205, 87] on link "General" at bounding box center [210, 102] width 243 height 53
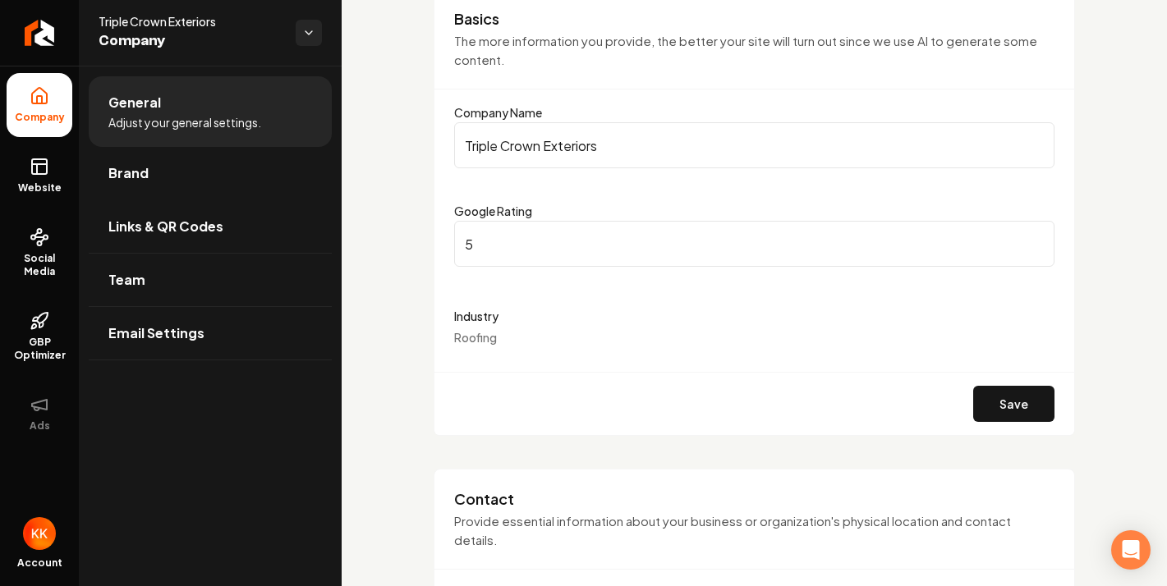
scroll to position [232, 0]
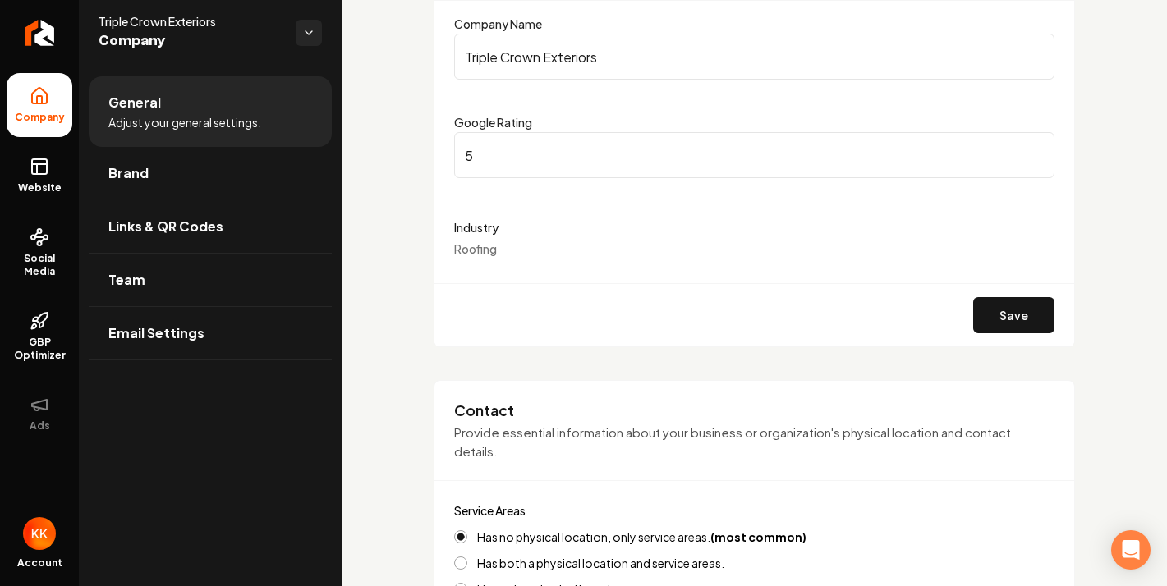
click at [469, 223] on label "Industry" at bounding box center [754, 228] width 600 height 20
click at [468, 246] on span "Roofing" at bounding box center [475, 248] width 43 height 15
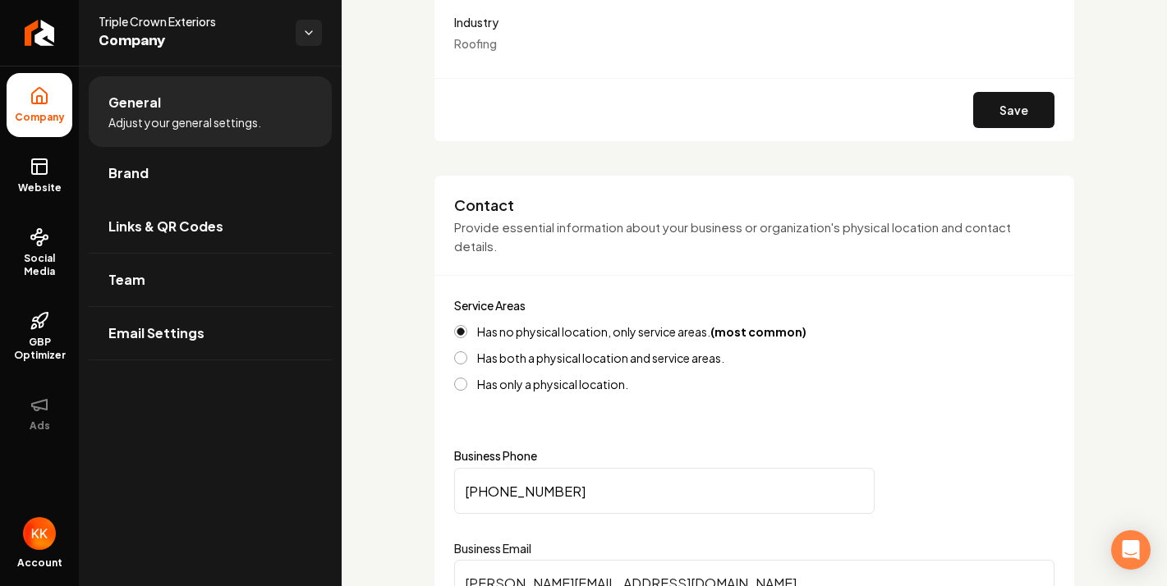
scroll to position [457, 0]
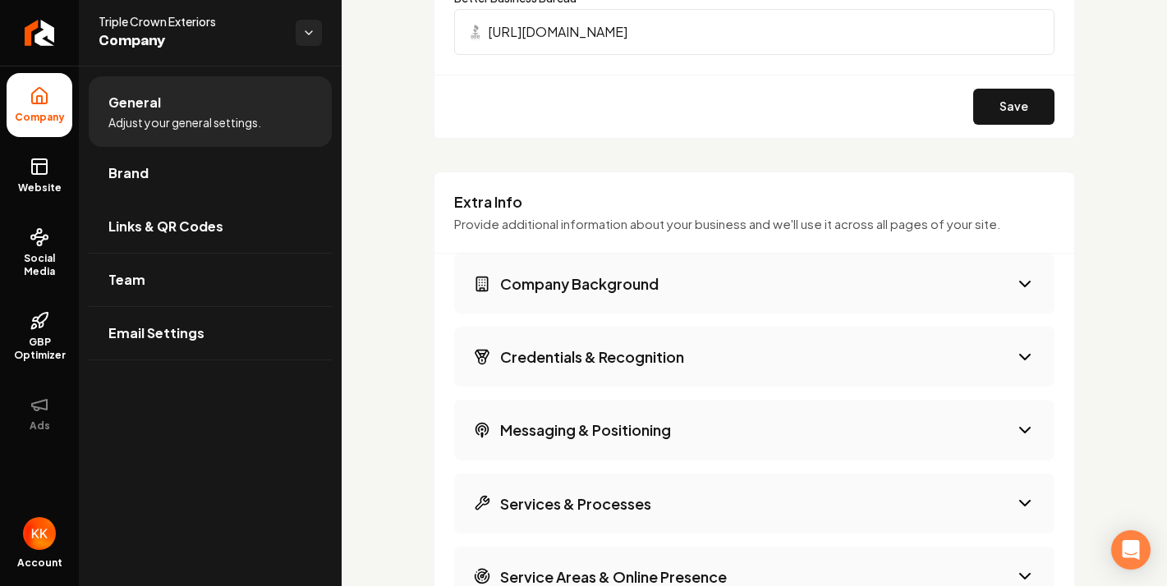
scroll to position [2461, 0]
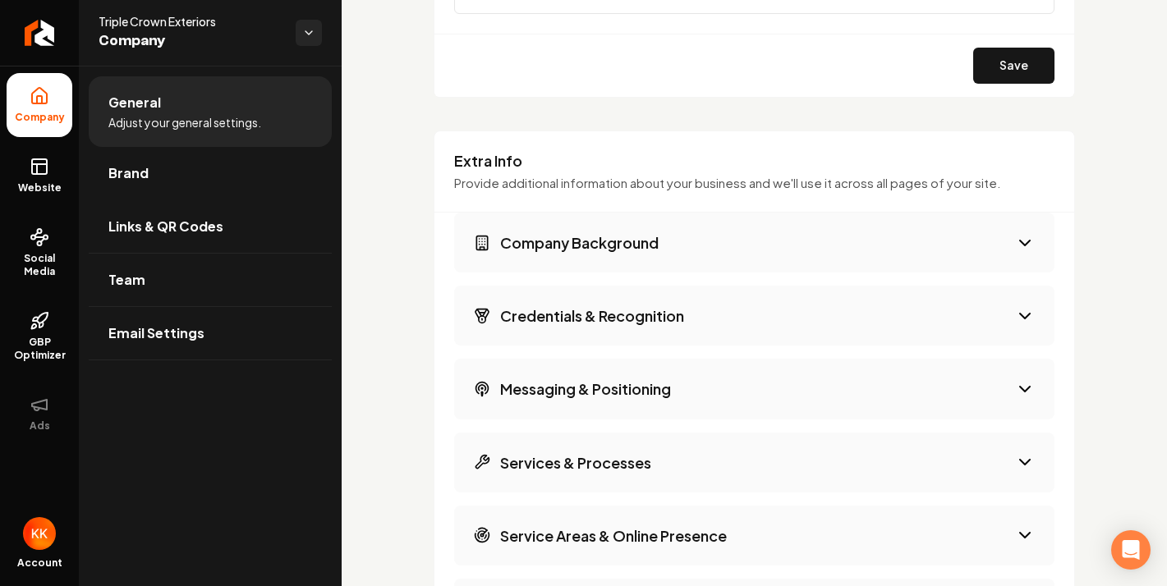
click at [965, 236] on button "Company Background" at bounding box center [754, 243] width 600 height 60
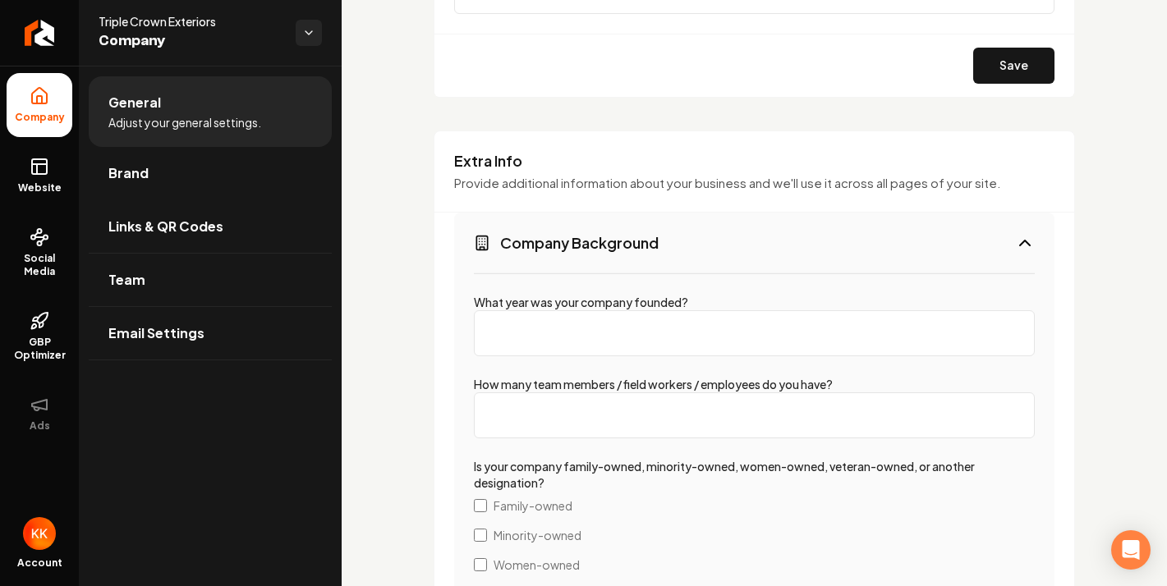
click at [1013, 241] on button "Company Background" at bounding box center [754, 243] width 600 height 60
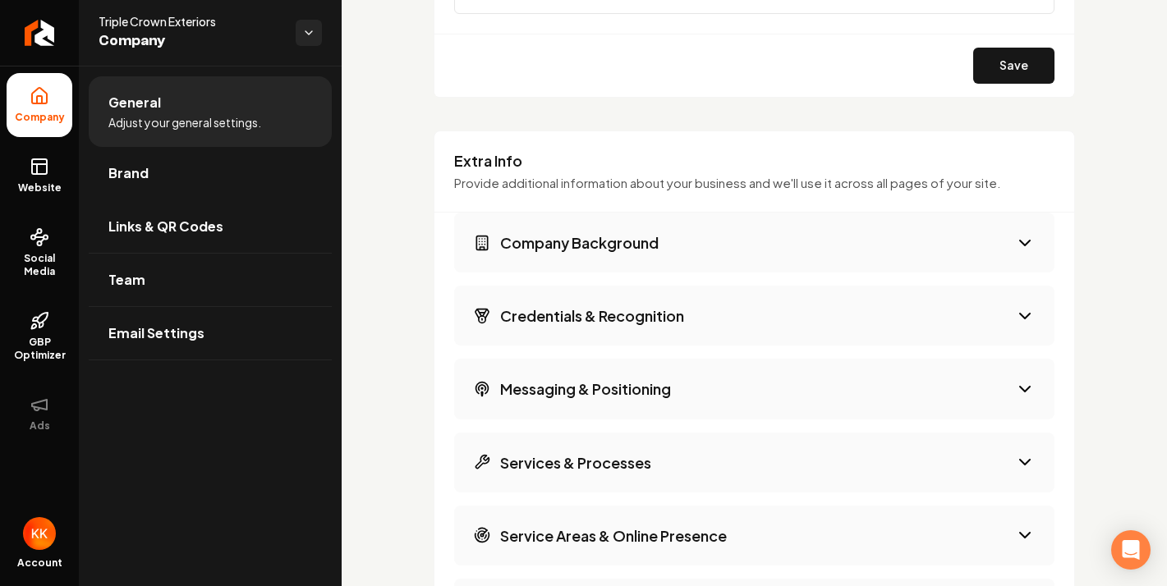
click at [1015, 310] on icon "Main content area" at bounding box center [1025, 316] width 20 height 20
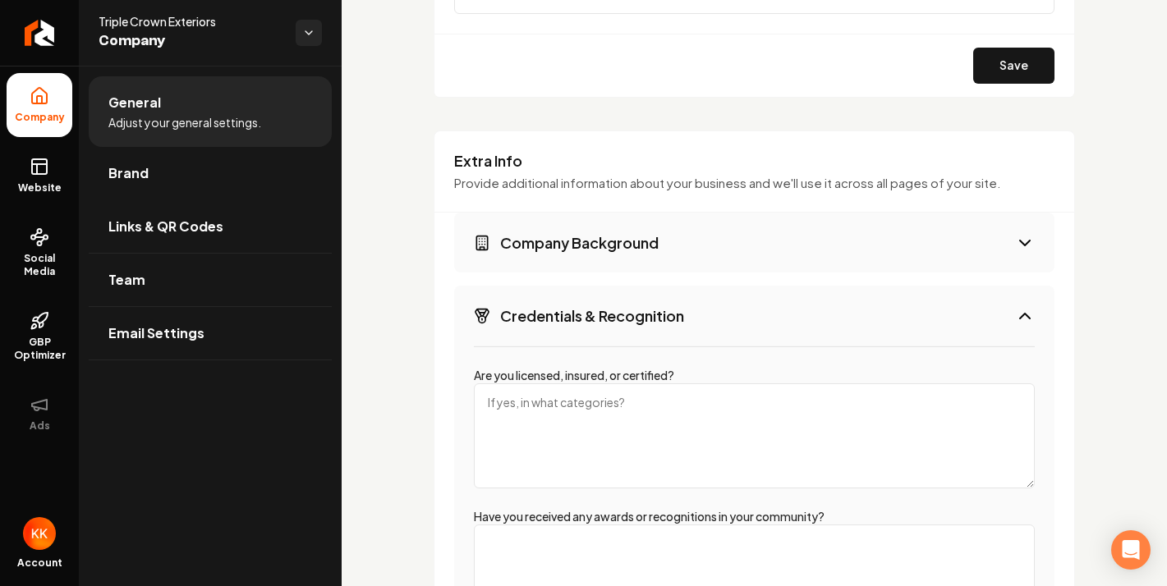
click at [1009, 325] on button "Credentials & Recognition" at bounding box center [754, 316] width 600 height 60
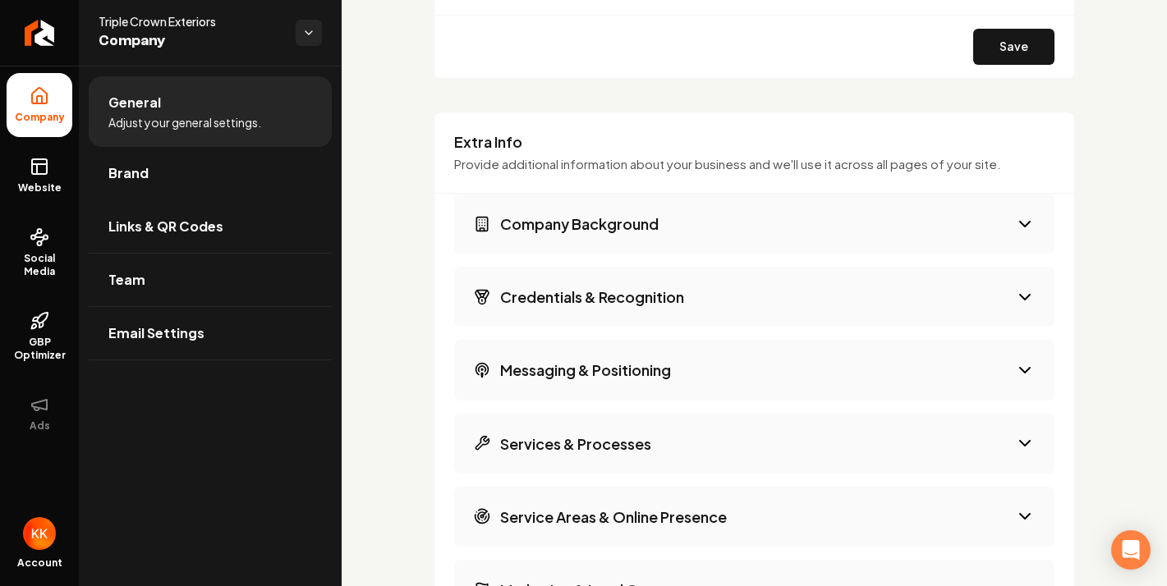
scroll to position [2482, 0]
click at [1027, 292] on icon "Main content area" at bounding box center [1025, 296] width 20 height 20
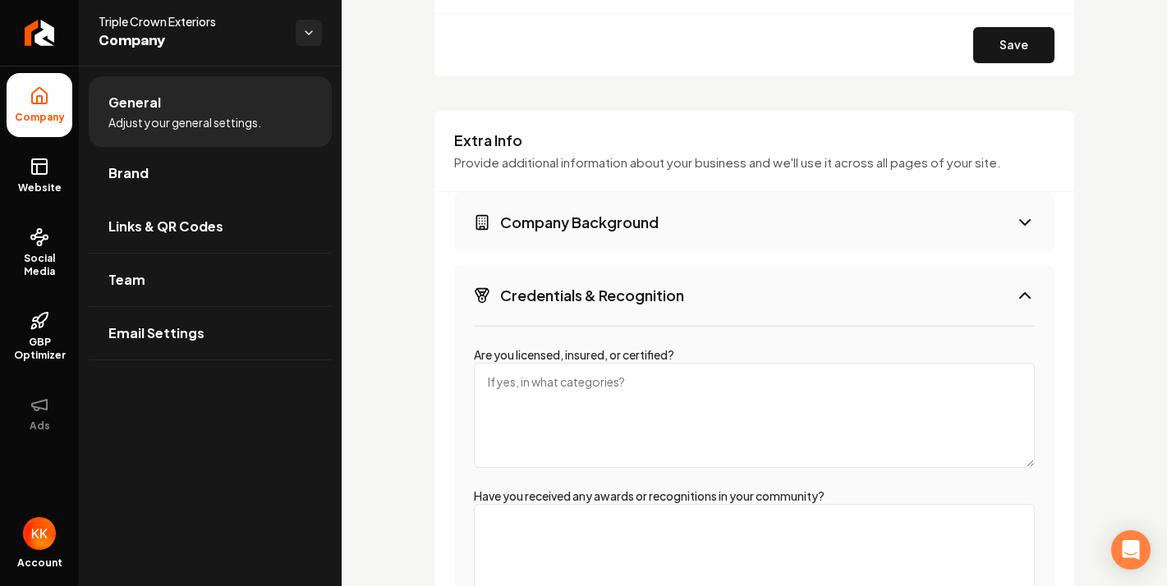
click at [784, 388] on textarea "Are you licensed, insured, or certified?" at bounding box center [754, 415] width 561 height 105
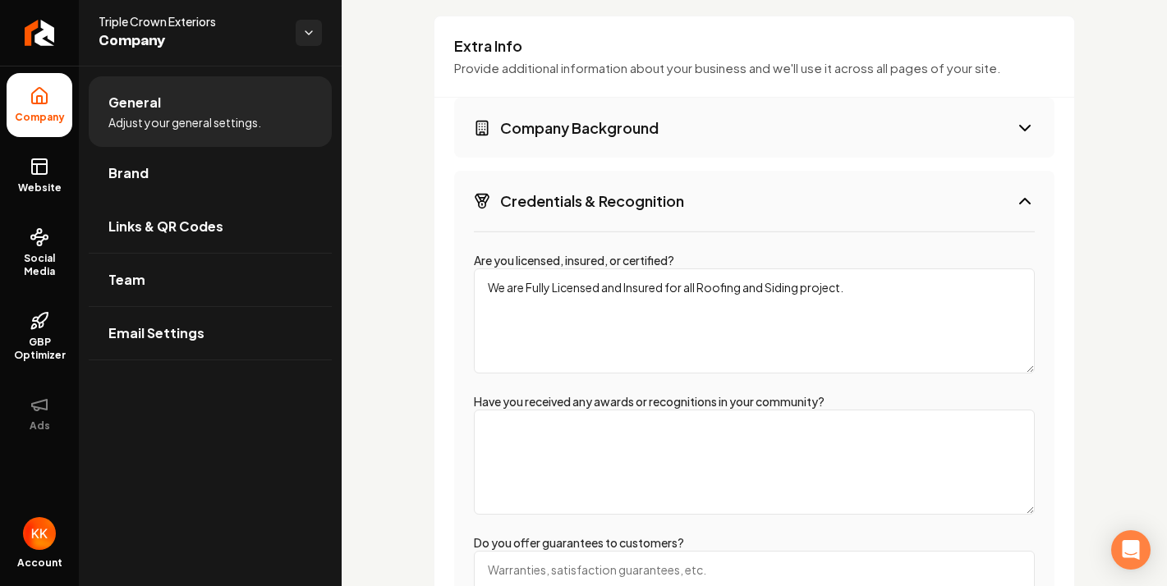
scroll to position [2598, 0]
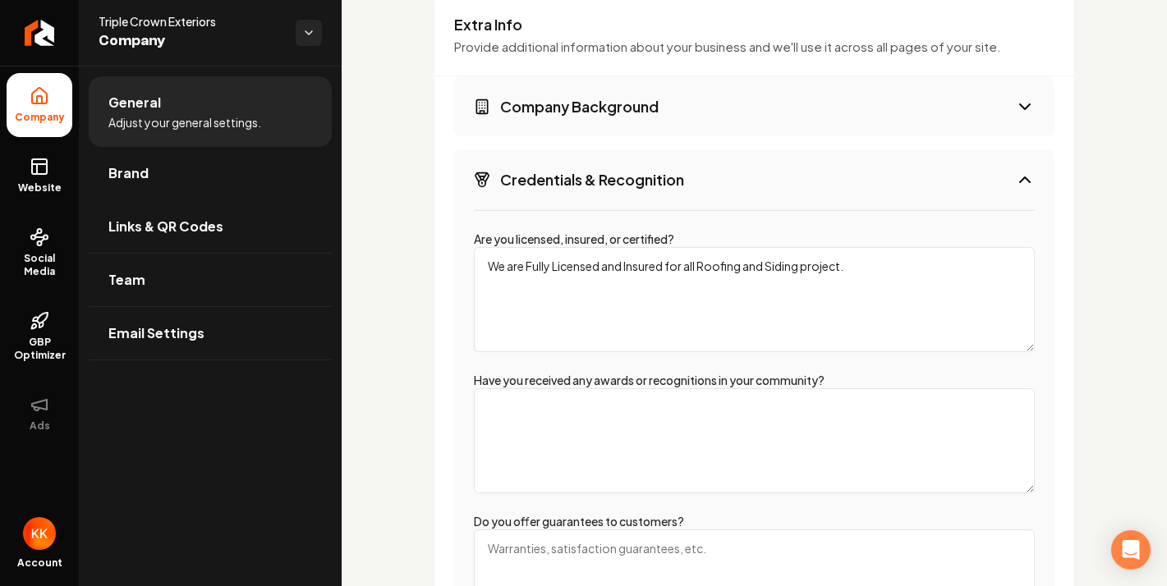
type textarea "We are Fully Licensed and Insured for all Roofing and Siding project."
click at [688, 417] on textarea "Have you received any awards or recognitions in your community?" at bounding box center [754, 440] width 561 height 105
type textarea "We are Accredited by the BBB."
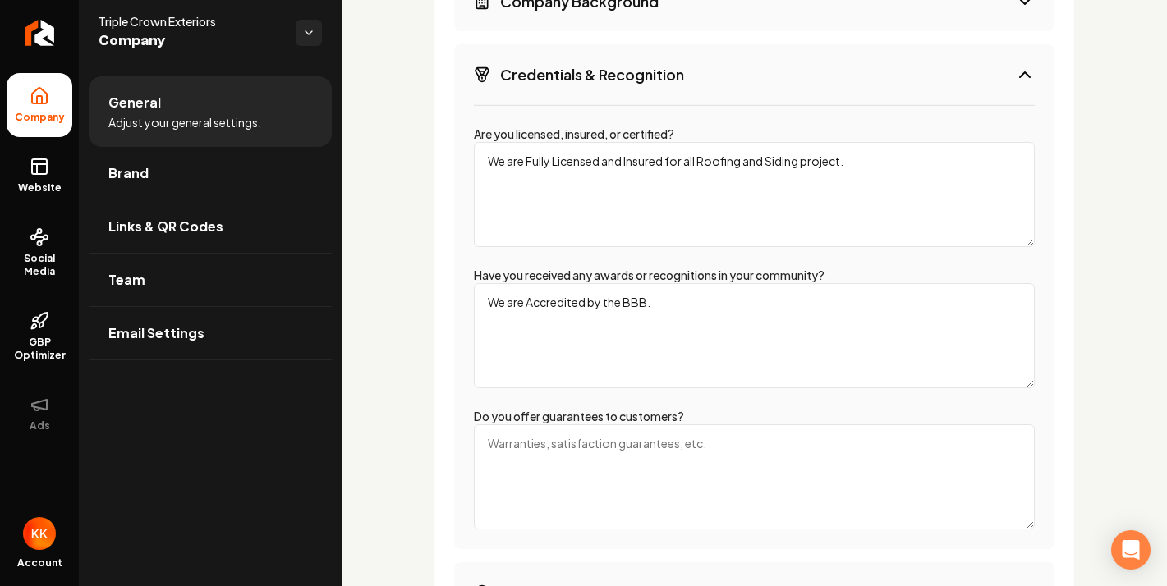
scroll to position [2717, 0]
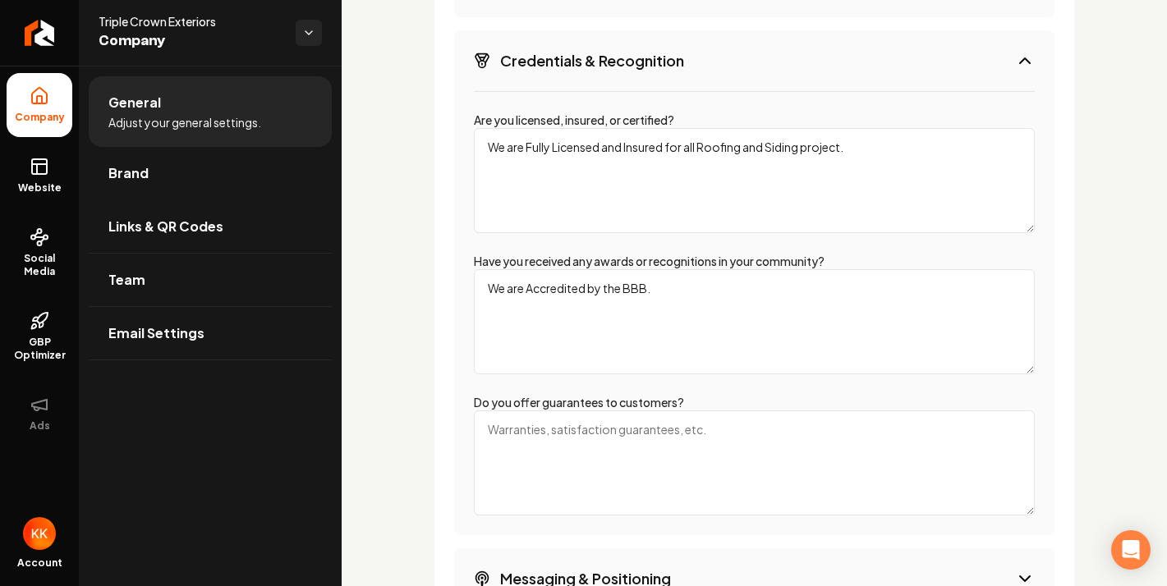
click at [718, 432] on textarea "Do you offer guarantees to customers?" at bounding box center [754, 463] width 561 height 105
type textarea "1"
type textarea "Lifetime Warranties for all Roofing and Siding Projects."
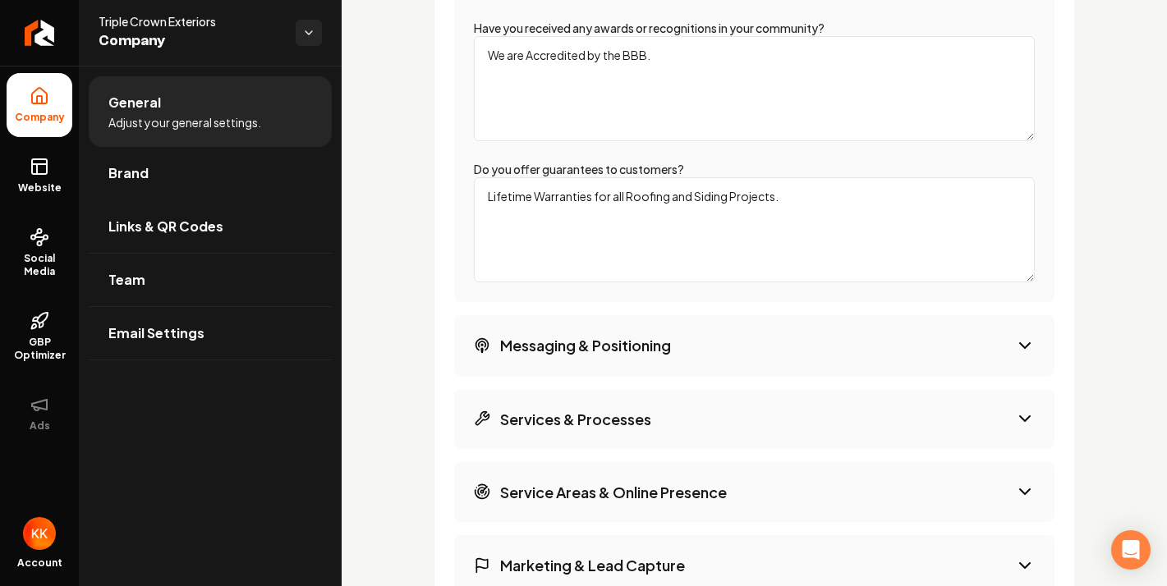
scroll to position [2949, 0]
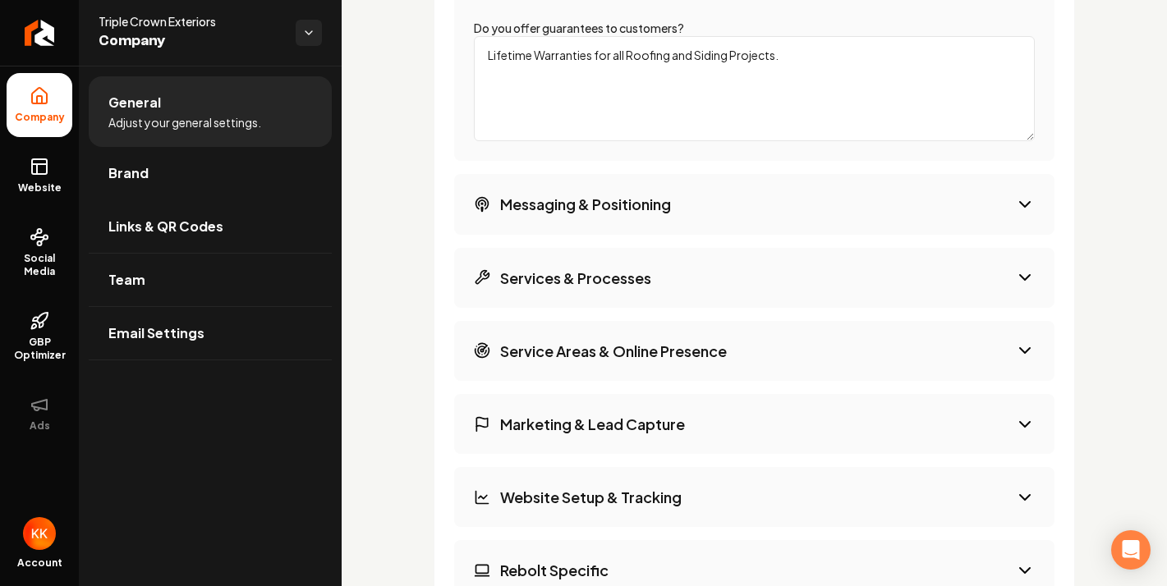
click at [696, 278] on button "Services & Processes" at bounding box center [754, 278] width 600 height 60
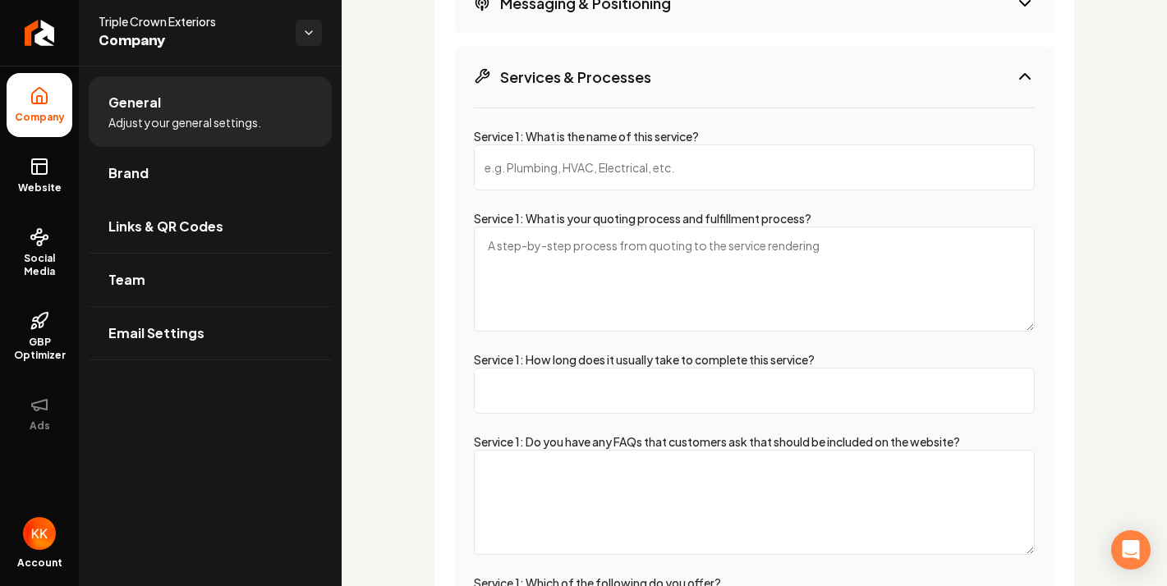
scroll to position [2841, 0]
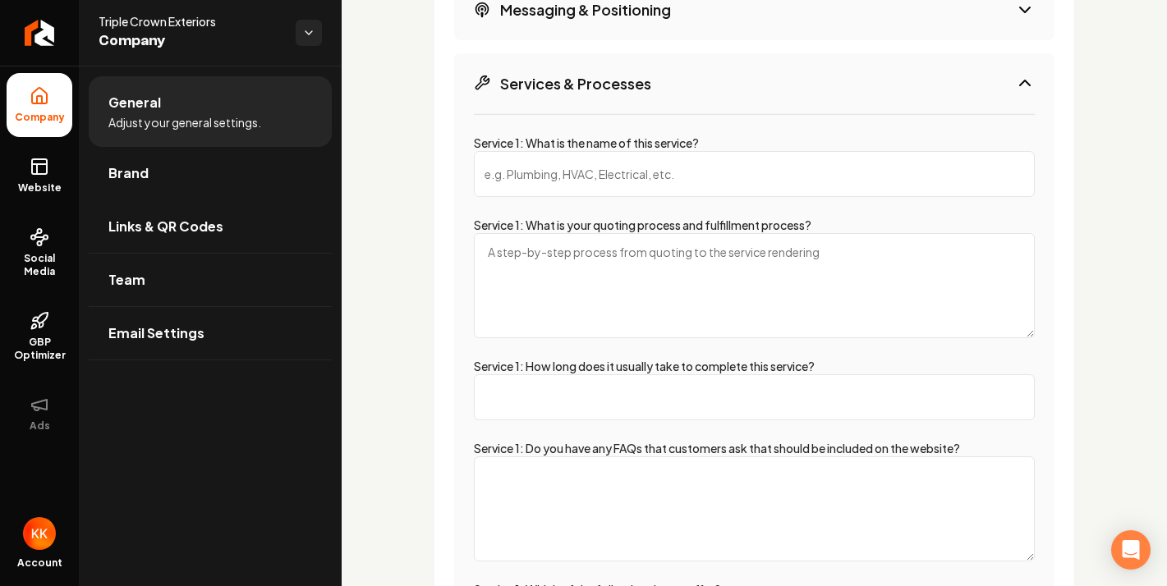
click at [822, 95] on button "Services & Processes" at bounding box center [754, 83] width 600 height 60
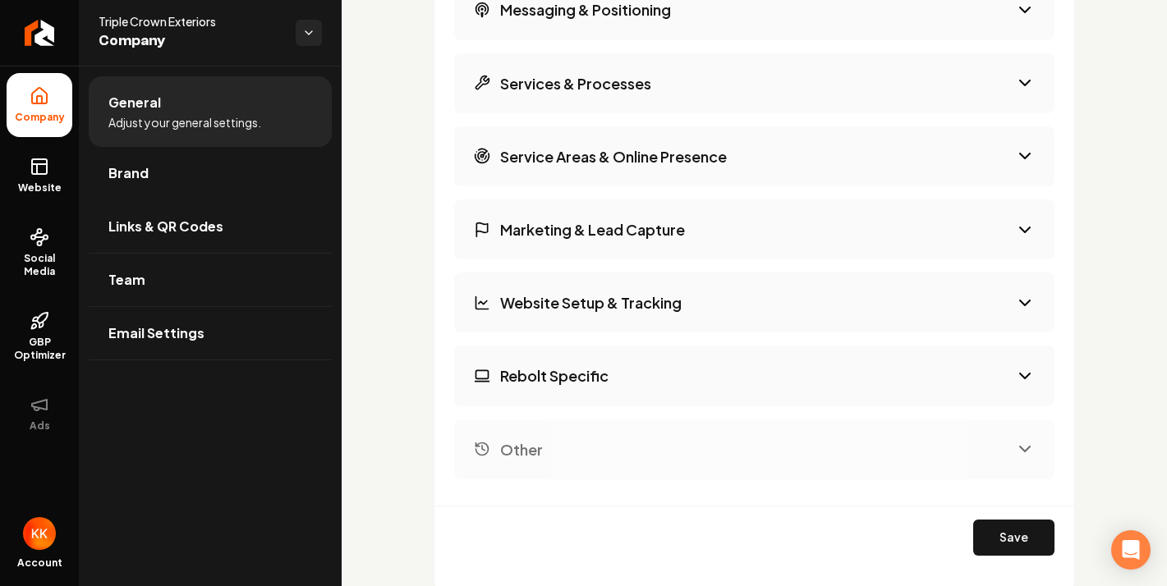
click at [775, 221] on button "Marketing & Lead Capture" at bounding box center [754, 230] width 600 height 60
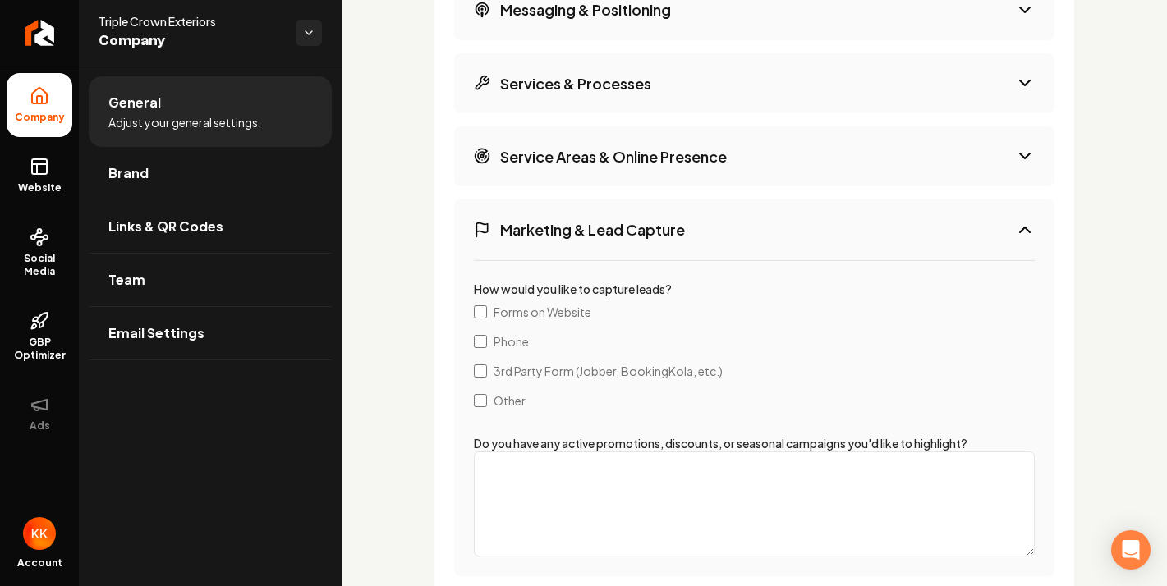
click at [775, 225] on button "Marketing & Lead Capture" at bounding box center [754, 230] width 600 height 60
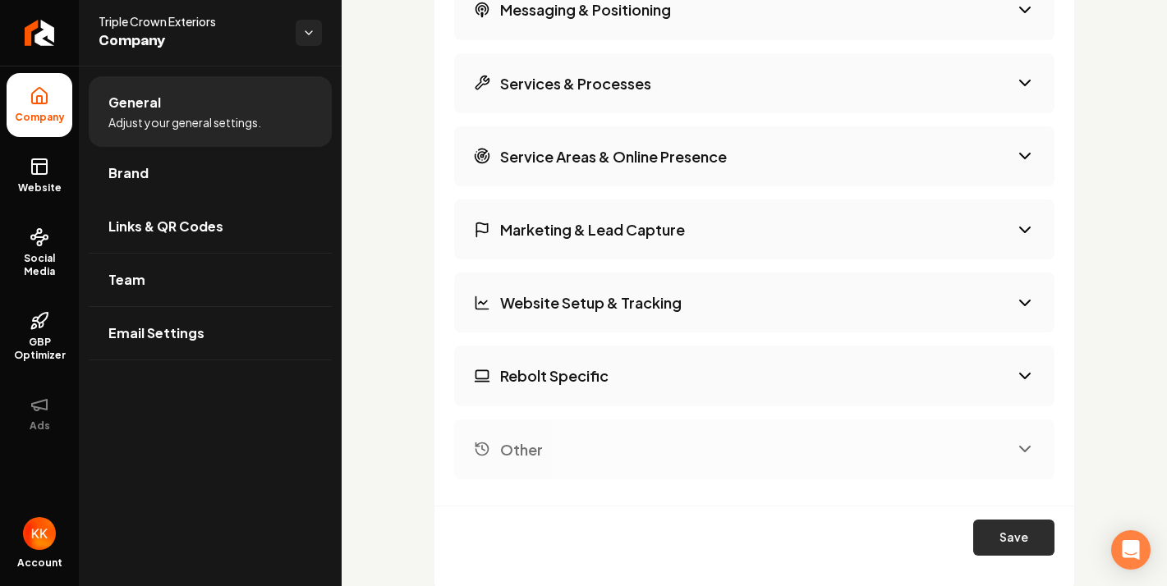
click at [1018, 531] on button "Save" at bounding box center [1013, 538] width 81 height 36
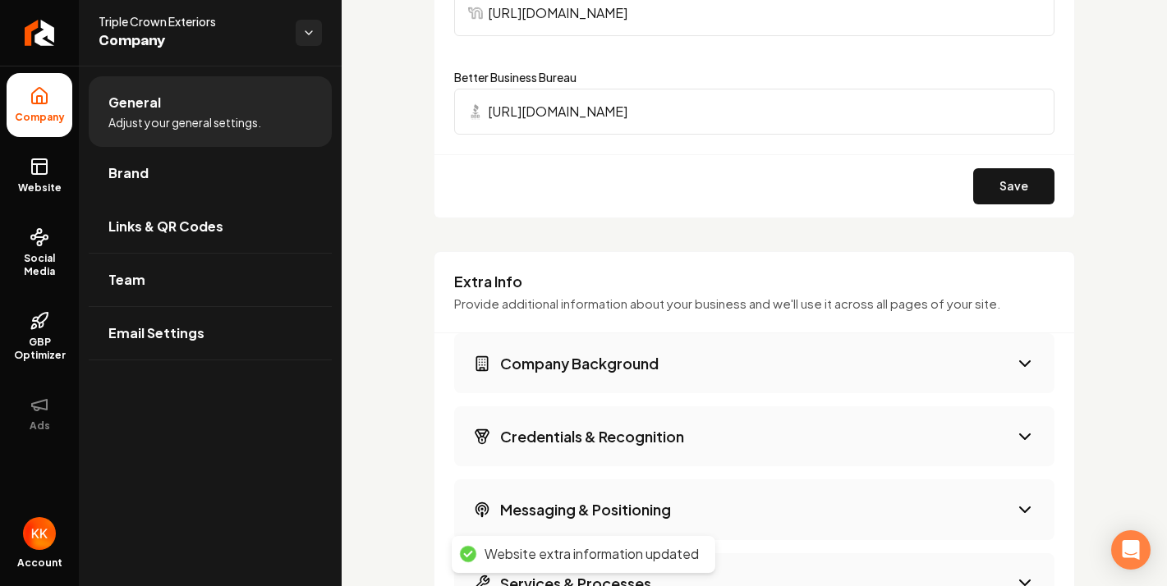
scroll to position [2325, 0]
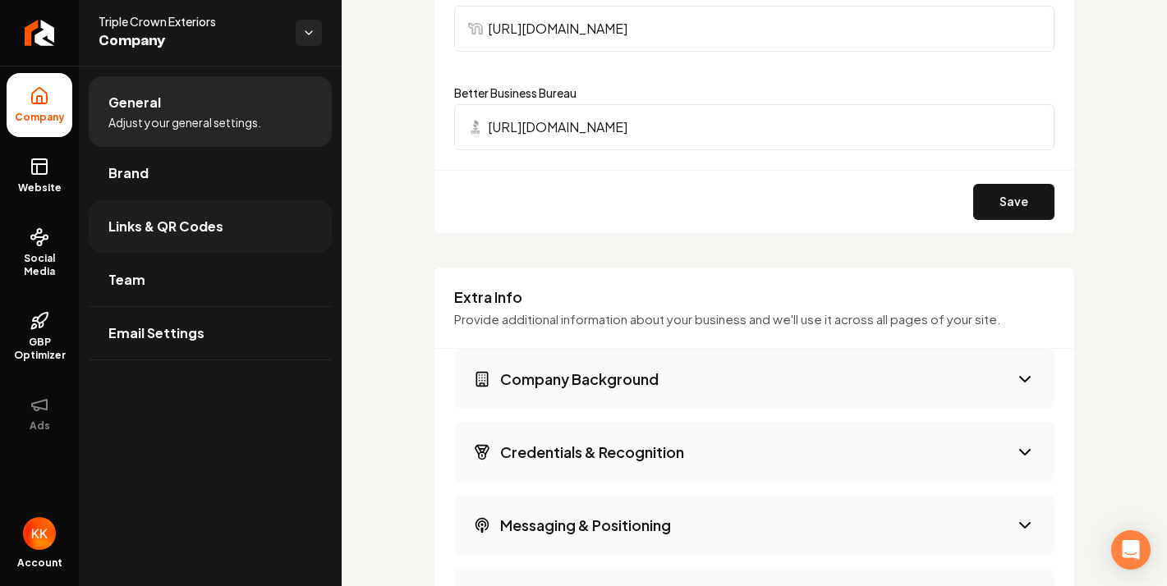
click at [179, 239] on link "Links & QR Codes" at bounding box center [210, 226] width 243 height 53
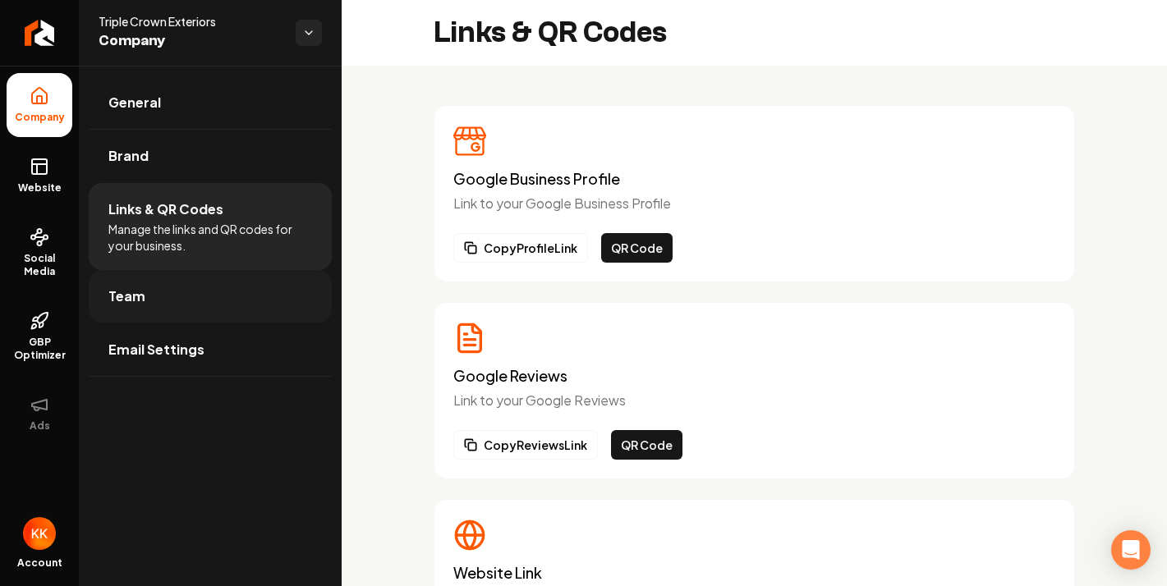
click at [162, 301] on link "Team" at bounding box center [210, 296] width 243 height 53
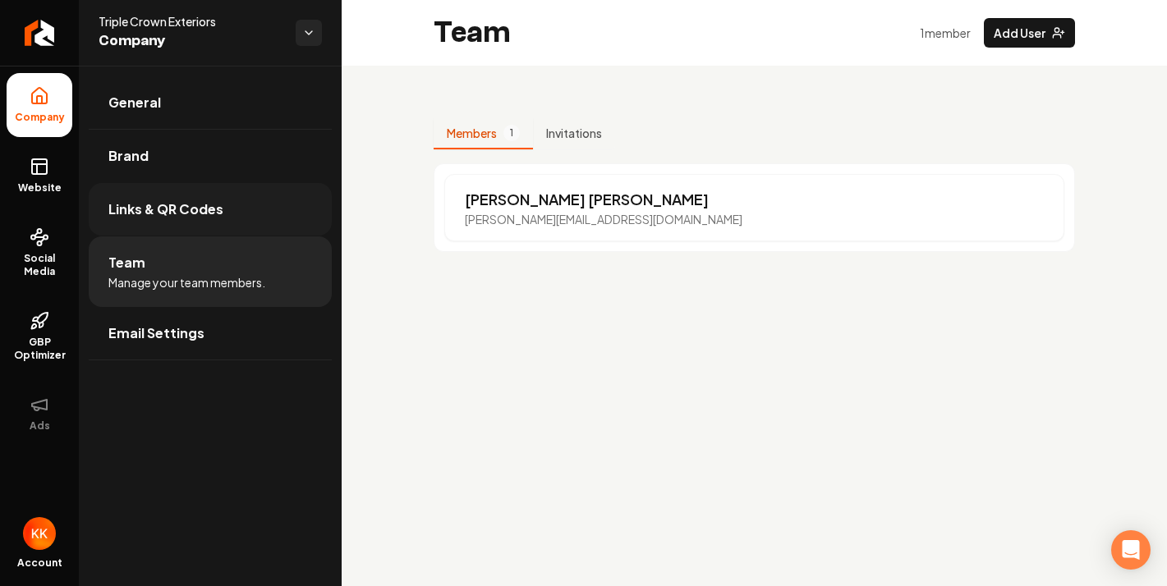
click at [223, 204] on link "Links & QR Codes" at bounding box center [210, 209] width 243 height 53
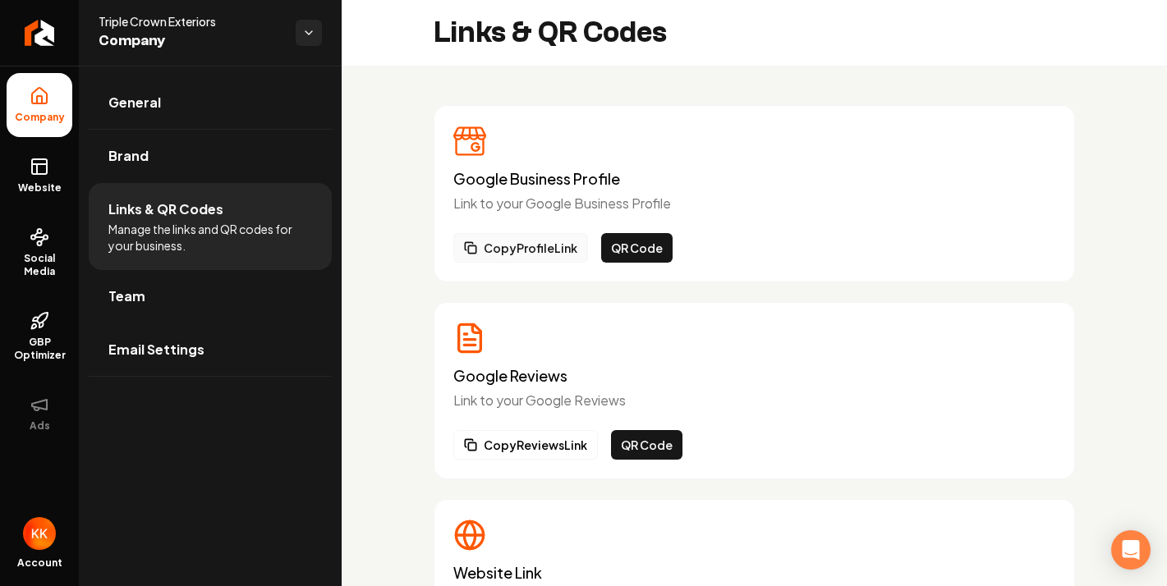
click at [547, 242] on button "Copy Profile Link" at bounding box center [520, 248] width 135 height 30
click at [211, 343] on link "Email Settings" at bounding box center [210, 350] width 243 height 53
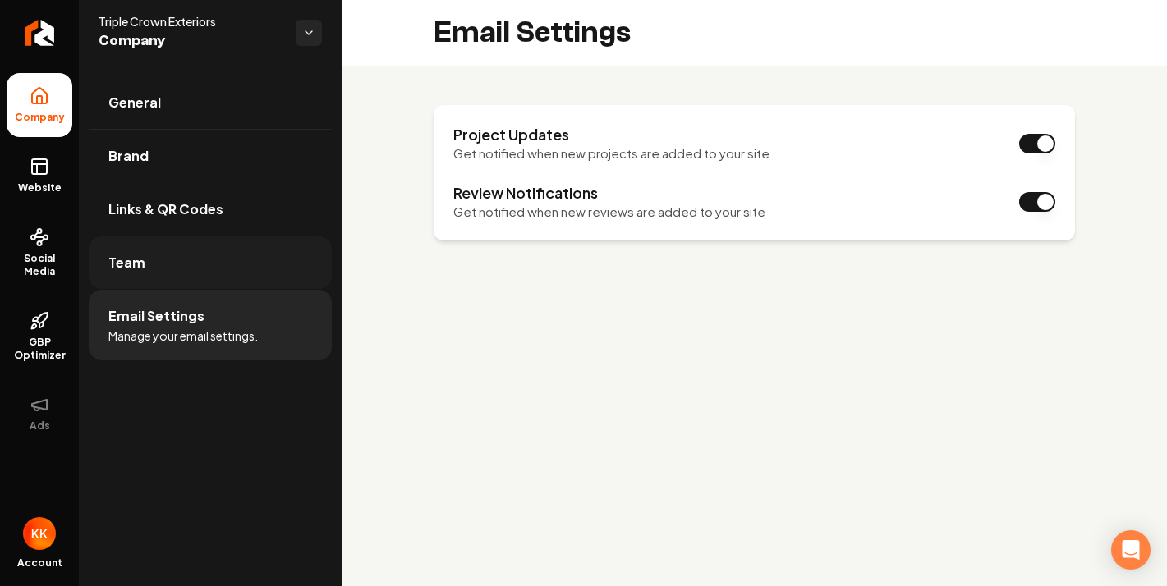
click at [207, 278] on link "Team" at bounding box center [210, 263] width 243 height 53
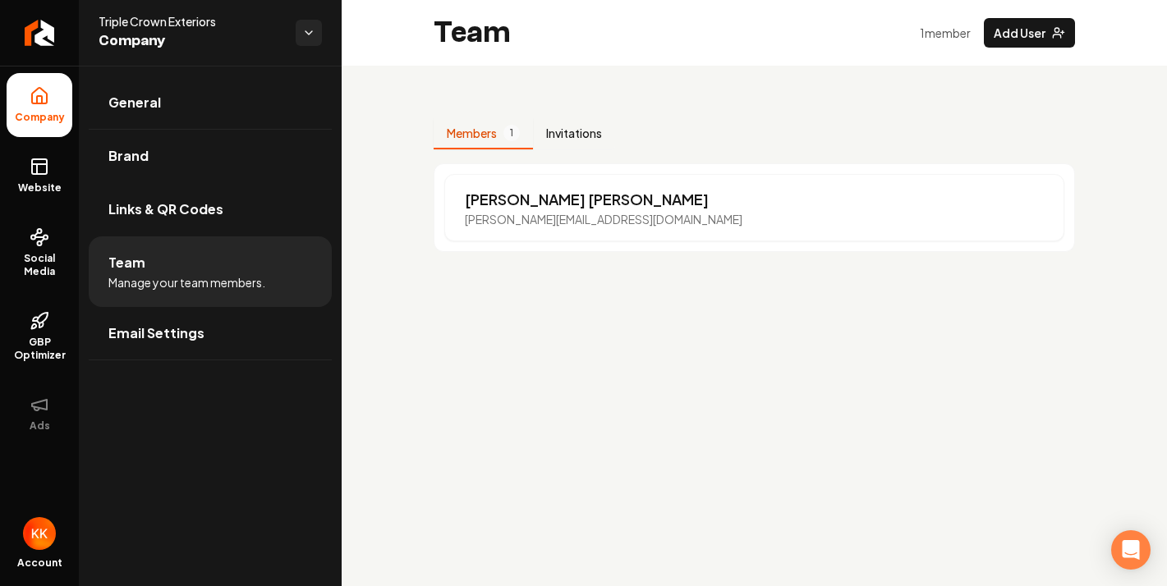
click at [599, 132] on button "Invitations" at bounding box center [574, 133] width 82 height 31
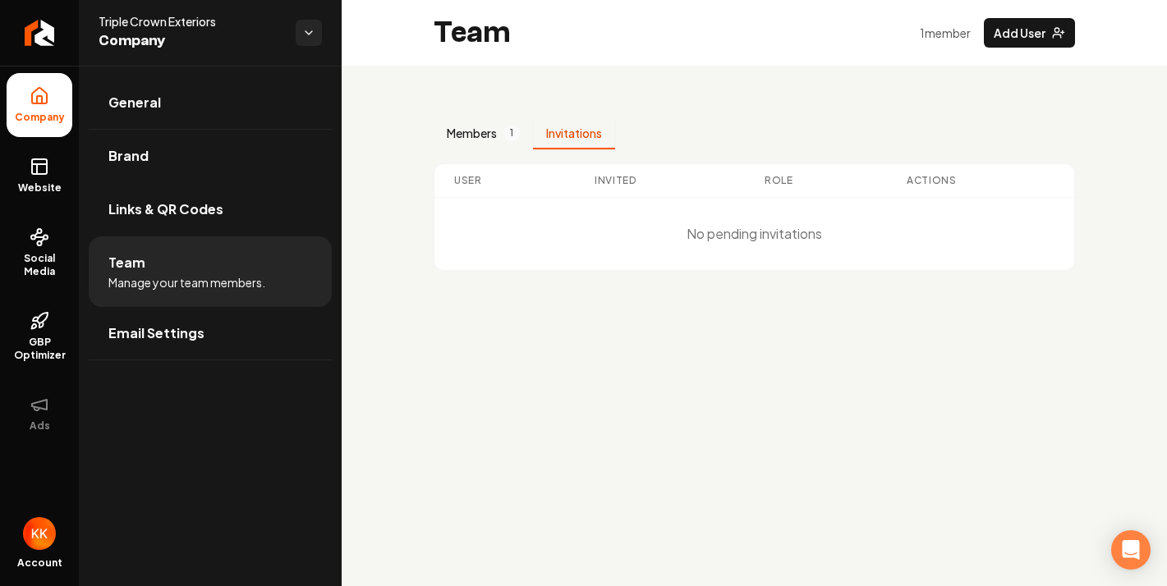
click at [480, 130] on button "Members 1" at bounding box center [483, 133] width 99 height 31
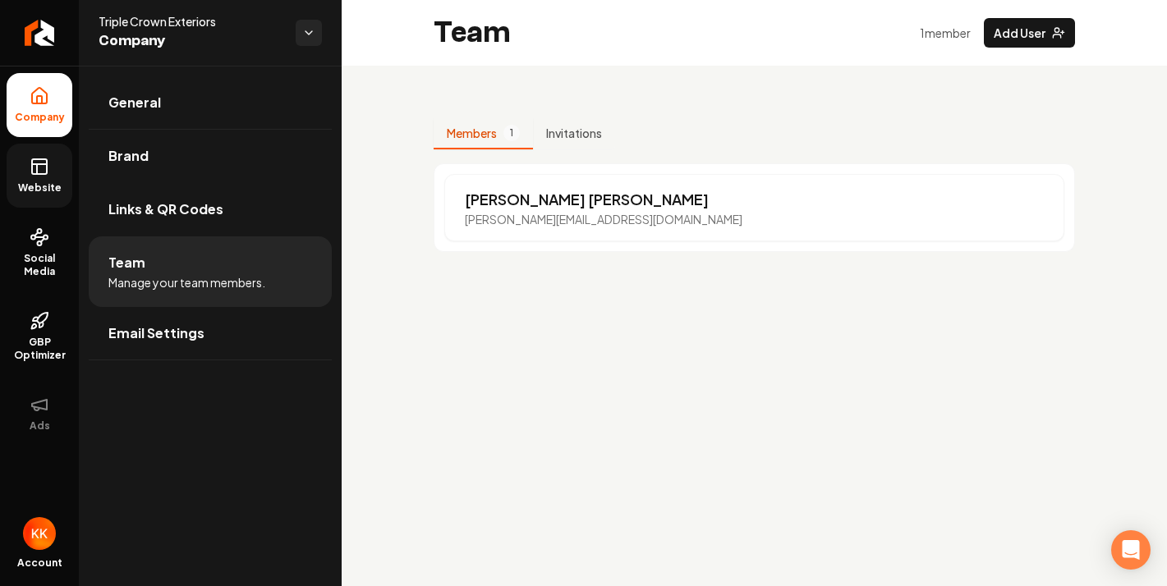
click at [44, 173] on rect at bounding box center [39, 166] width 15 height 15
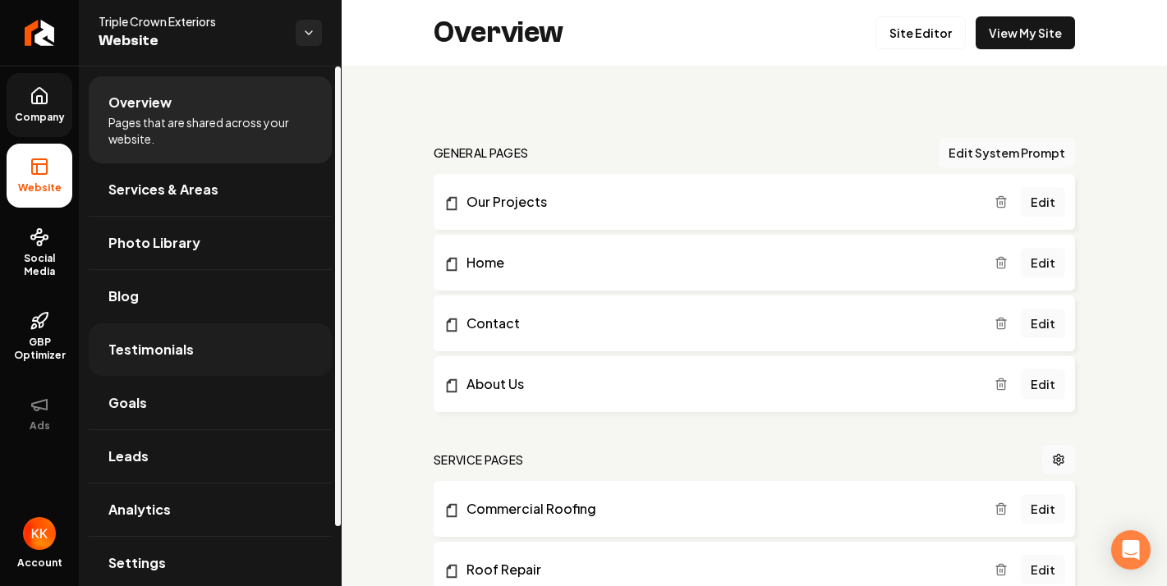
scroll to position [67, 0]
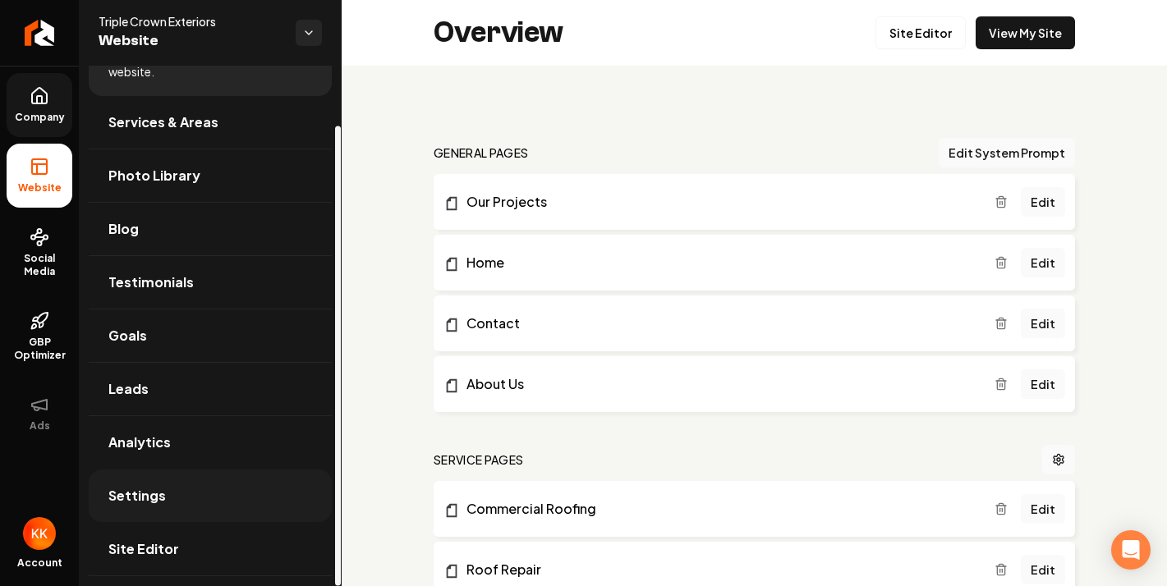
click at [184, 490] on link "Settings" at bounding box center [210, 496] width 243 height 53
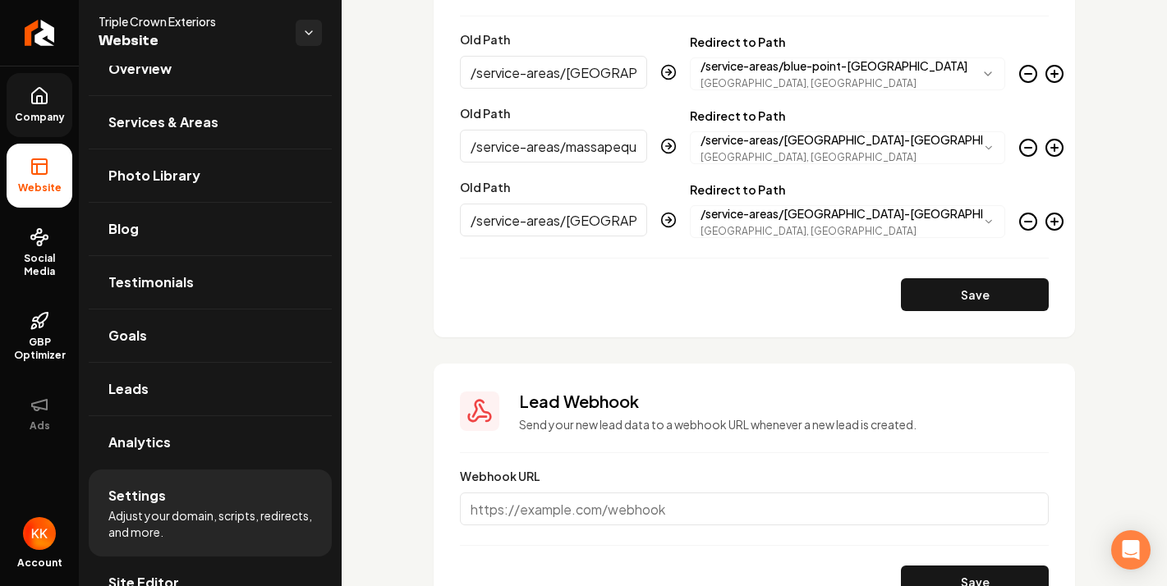
scroll to position [1697, 0]
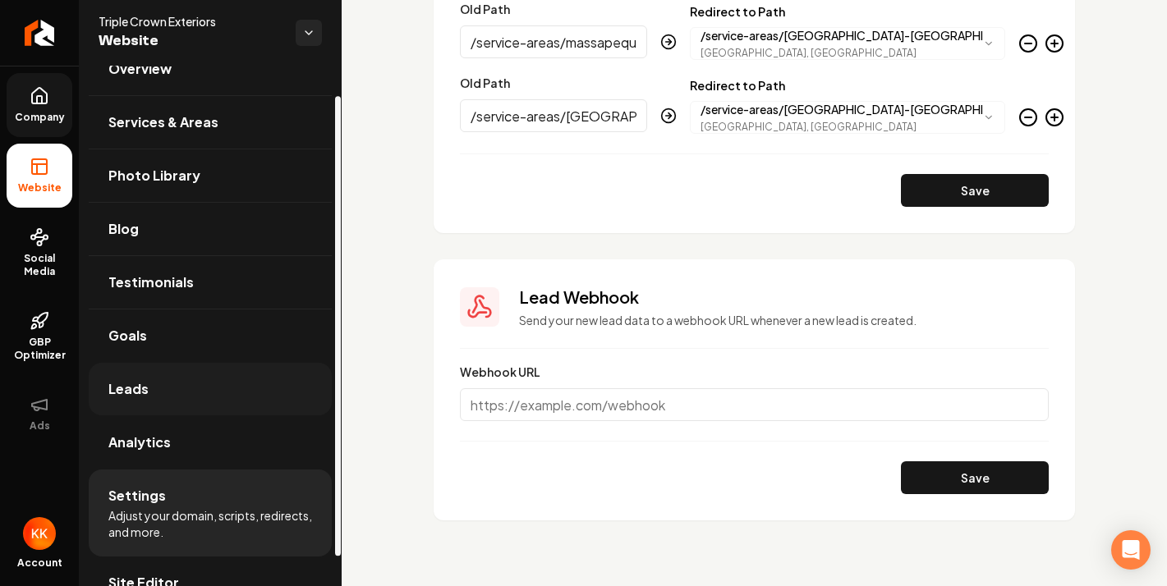
scroll to position [0, 0]
